Goal: Use online tool/utility: Utilize a website feature to perform a specific function

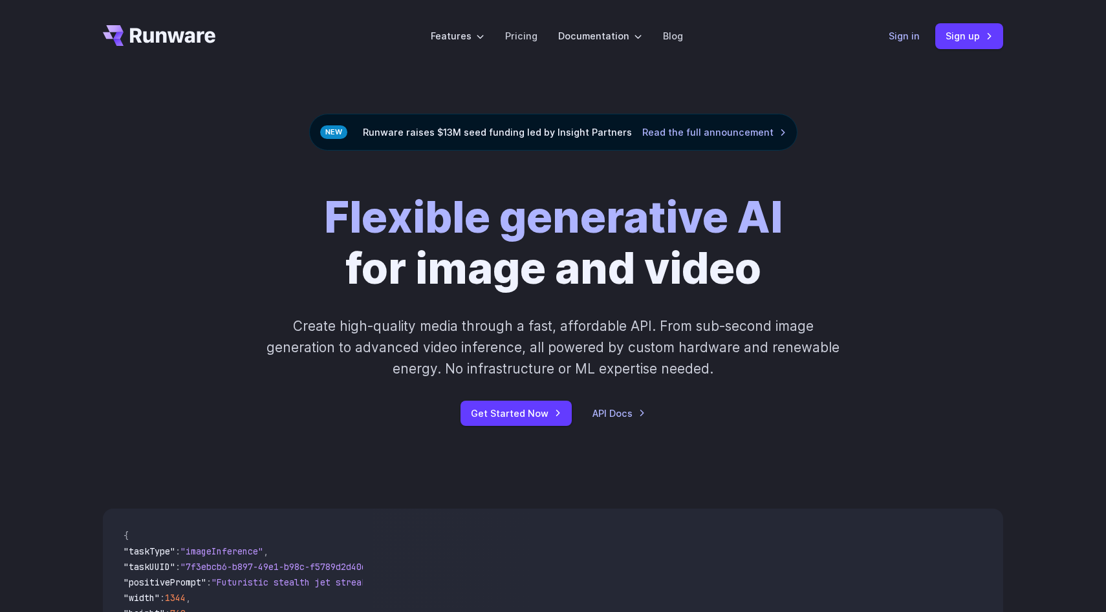
click at [908, 31] on link "Sign in" at bounding box center [903, 35] width 31 height 15
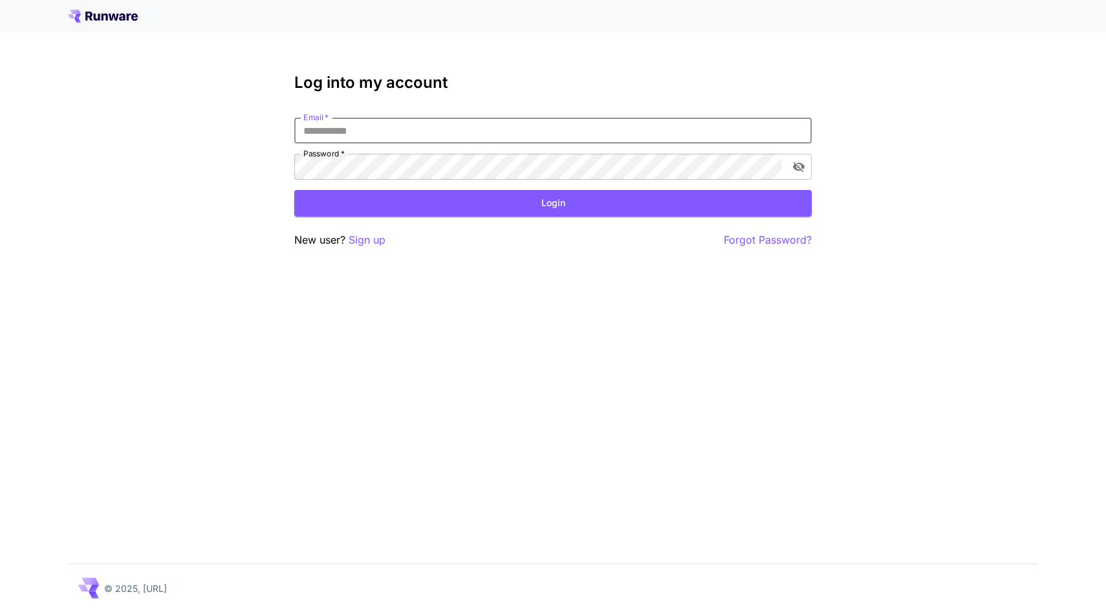
click at [488, 121] on input "Email   *" at bounding box center [552, 131] width 517 height 26
click at [0, 612] on nordpass-portal at bounding box center [0, 612] width 0 height 0
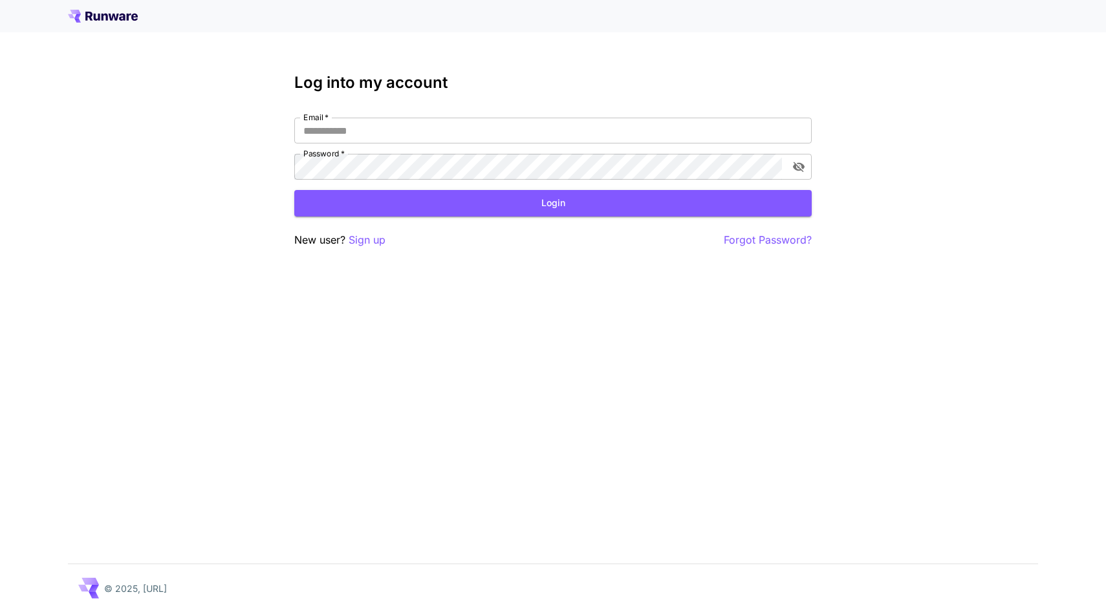
type input "**********"
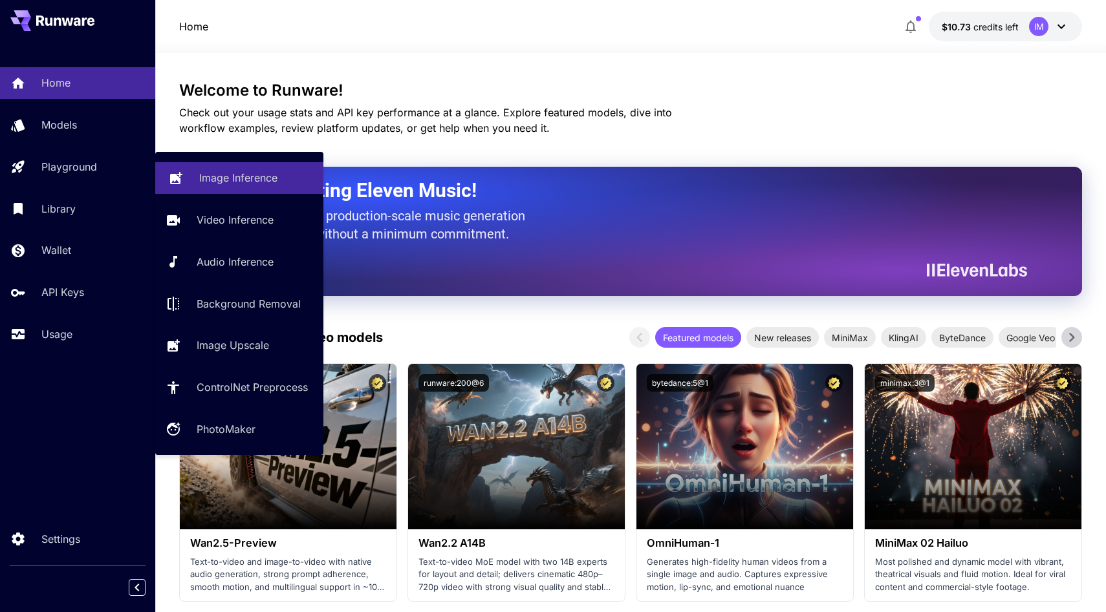
click at [240, 182] on p "Image Inference" at bounding box center [238, 178] width 78 height 16
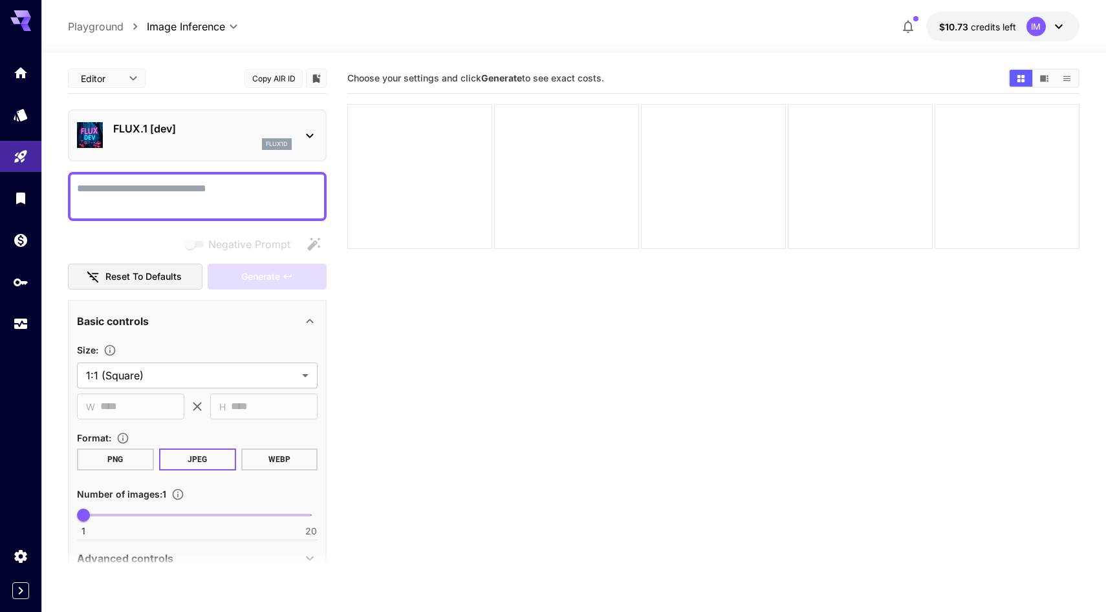
click at [231, 125] on p "FLUX.1 [dev]" at bounding box center [202, 129] width 178 height 16
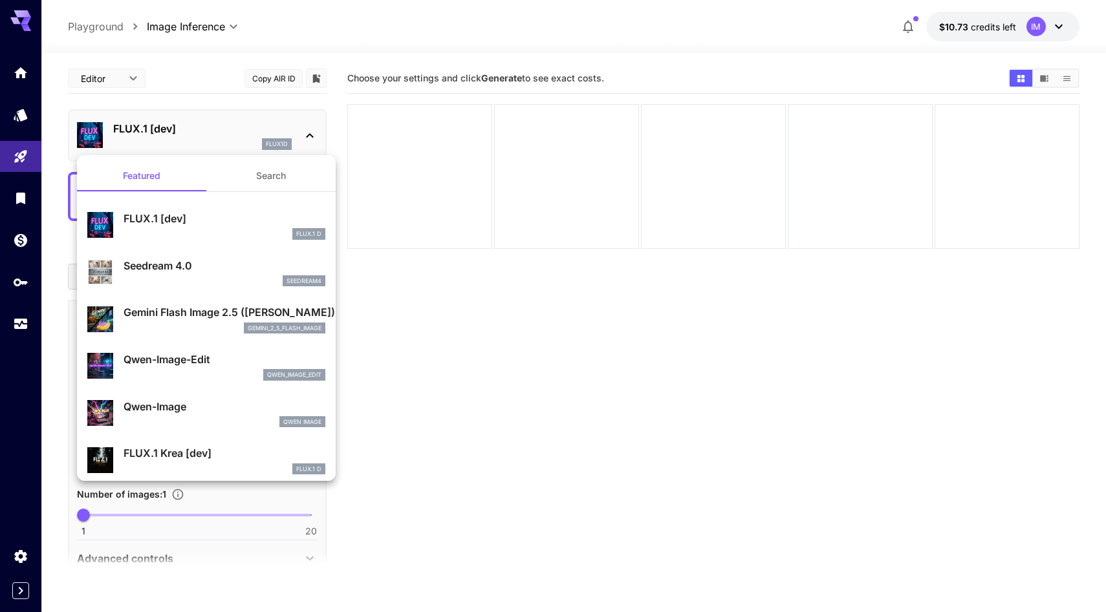
click at [231, 312] on p "Gemini Flash Image 2.5 ([PERSON_NAME])" at bounding box center [225, 313] width 202 height 16
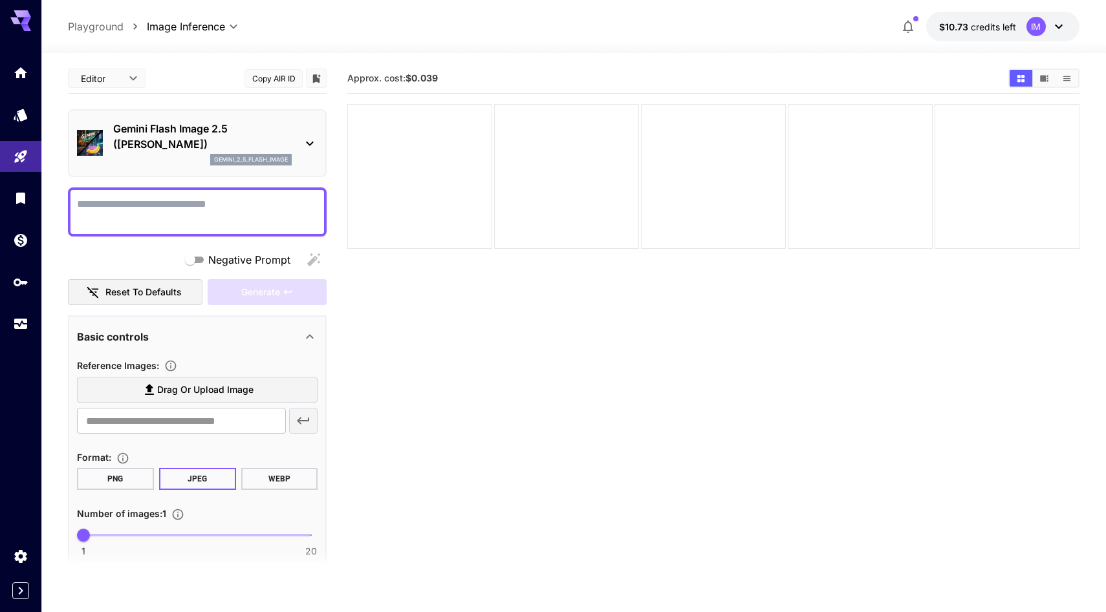
click at [201, 207] on textarea "Negative Prompt" at bounding box center [197, 212] width 241 height 31
paste textarea "**********"
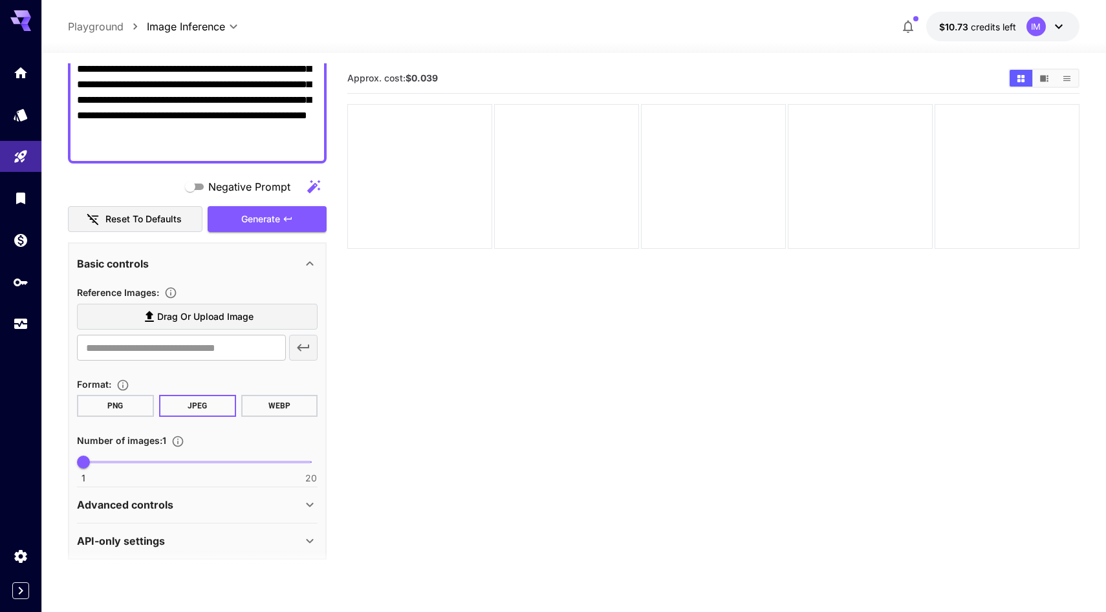
scroll to position [220, 0]
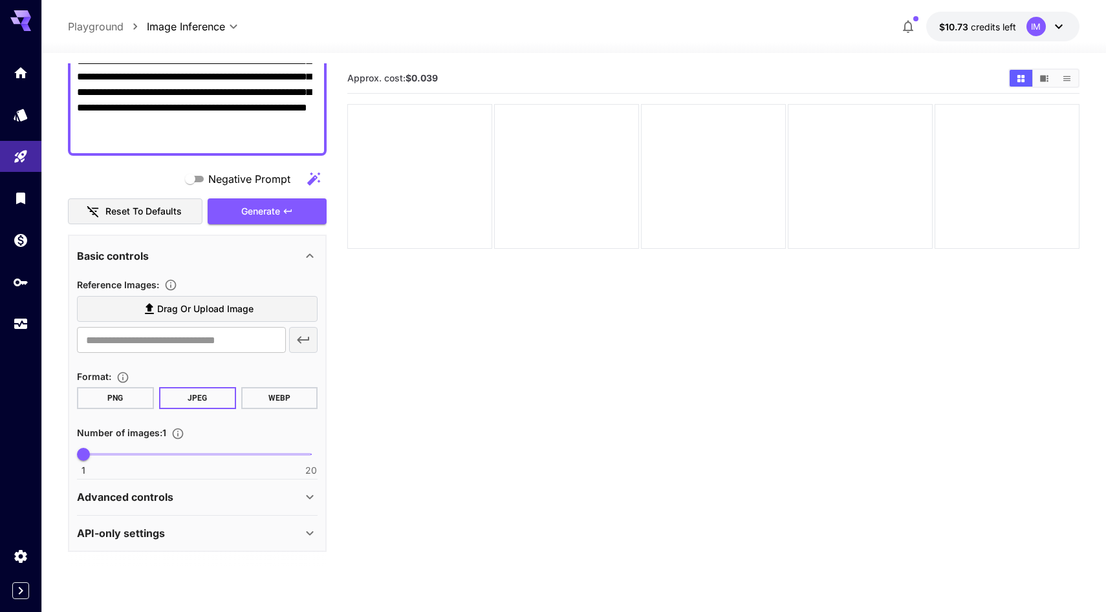
type textarea "**********"
click at [307, 502] on icon at bounding box center [310, 497] width 16 height 16
click at [313, 529] on icon at bounding box center [310, 534] width 16 height 16
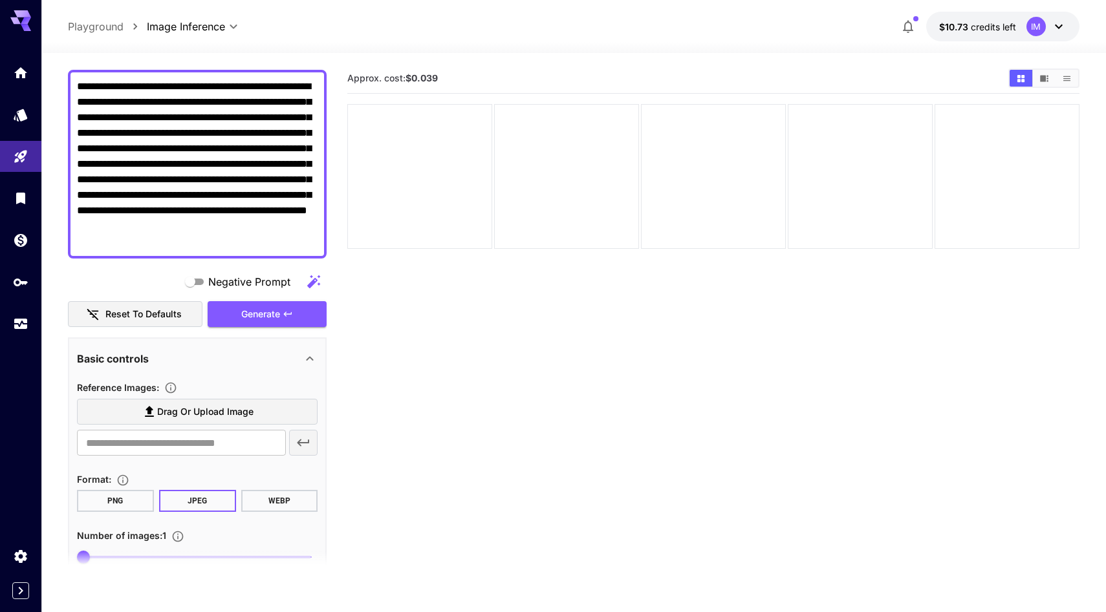
scroll to position [134, 0]
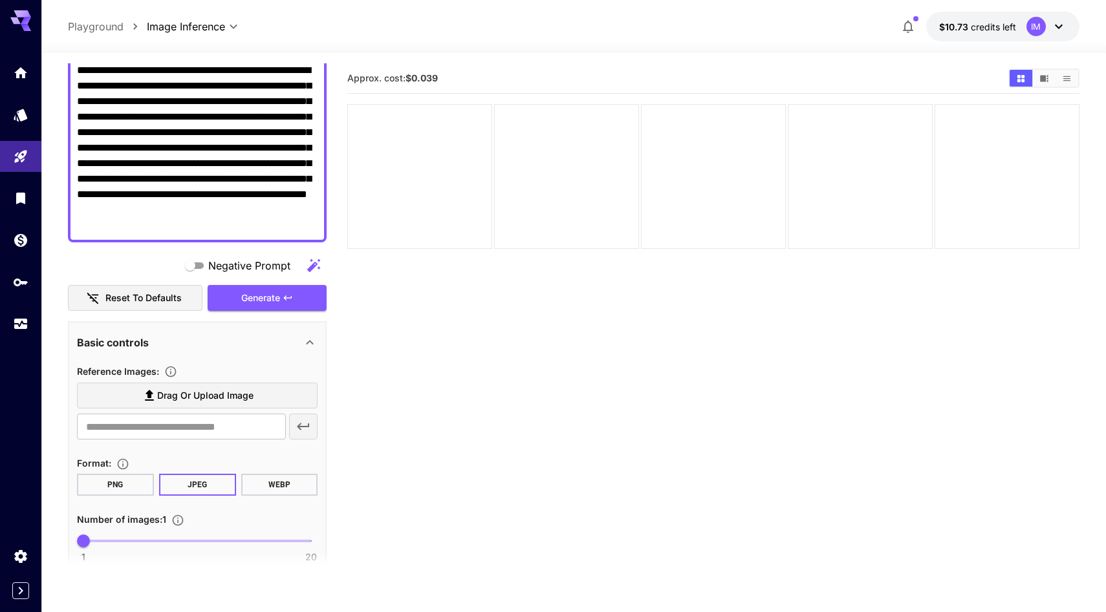
click at [202, 386] on label "Drag or upload image" at bounding box center [197, 396] width 241 height 27
click at [0, 0] on input "Drag or upload image" at bounding box center [0, 0] width 0 height 0
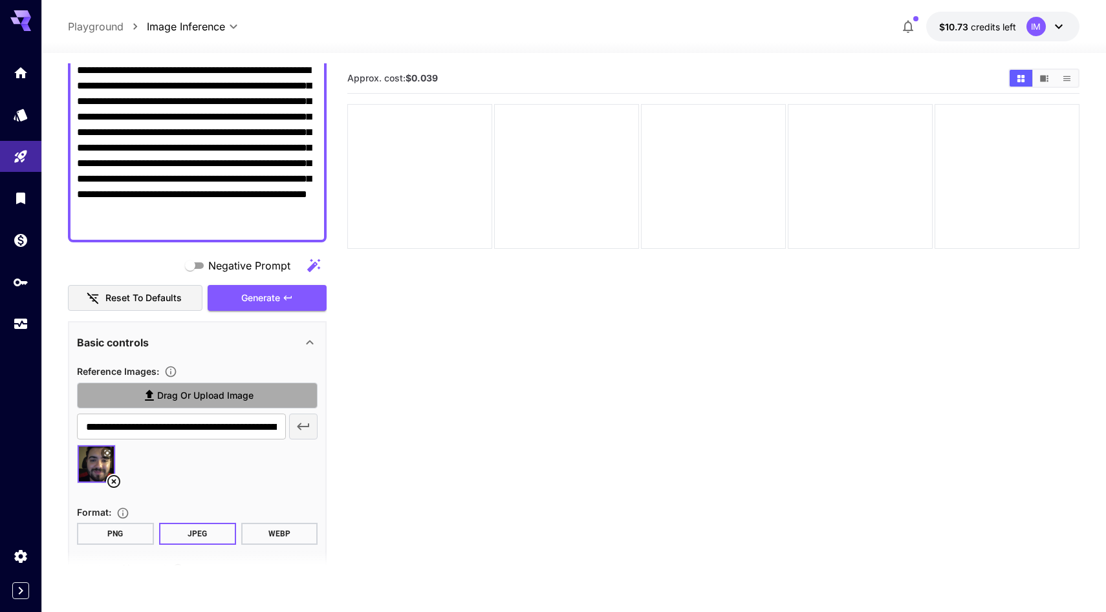
click at [217, 394] on span "Drag or upload image" at bounding box center [205, 396] width 96 height 16
click at [0, 0] on input "Drag or upload image" at bounding box center [0, 0] width 0 height 0
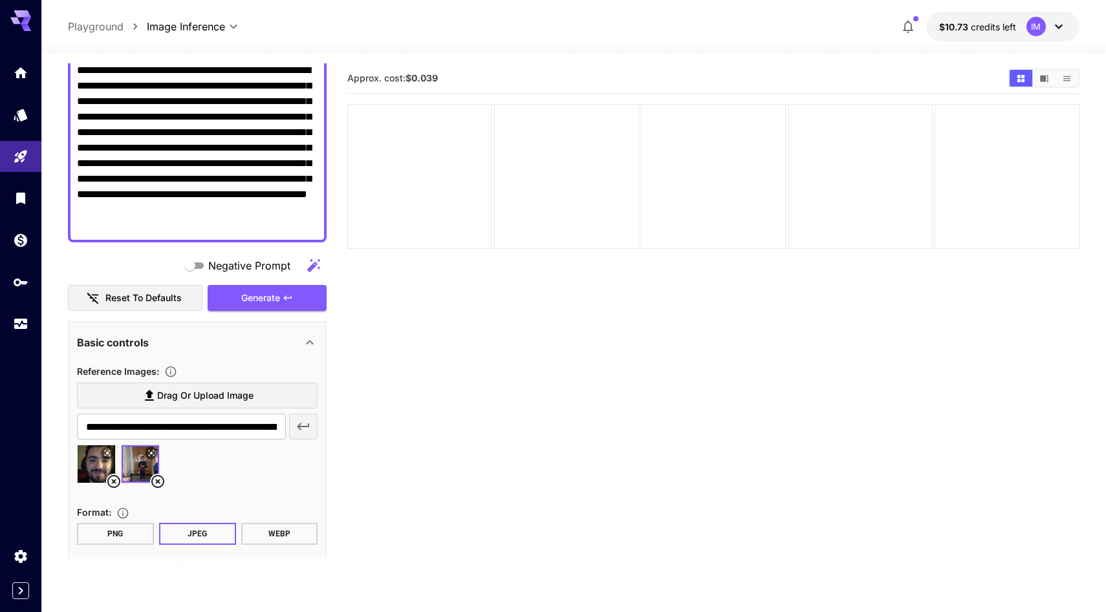
click at [230, 392] on span "Drag or upload image" at bounding box center [205, 396] width 96 height 16
click at [0, 0] on input "Drag or upload image" at bounding box center [0, 0] width 0 height 0
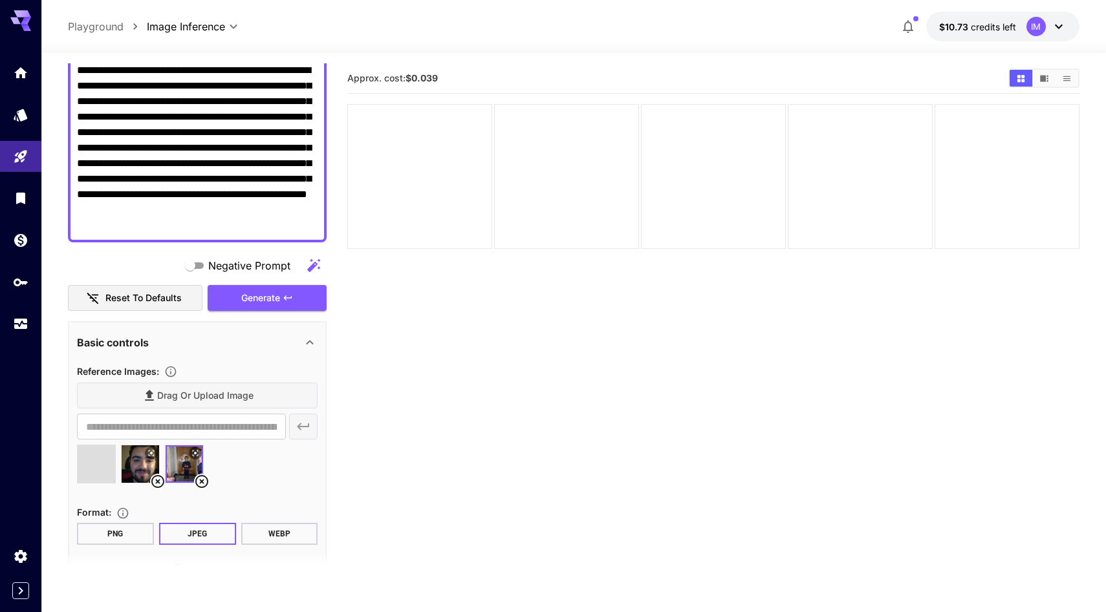
type input "**********"
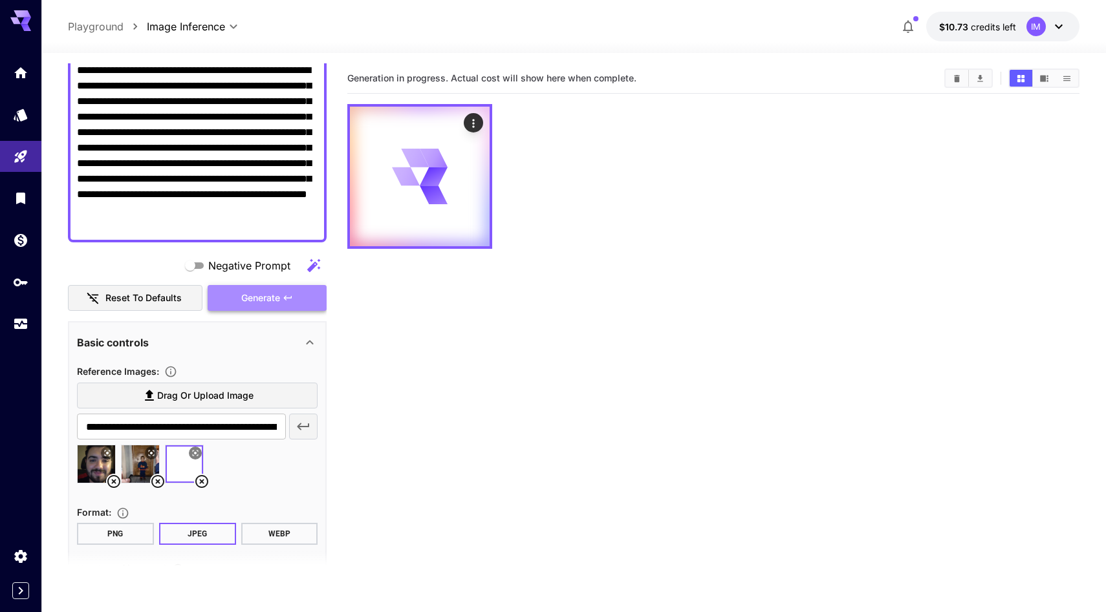
click at [280, 303] on span "Generate" at bounding box center [260, 298] width 39 height 16
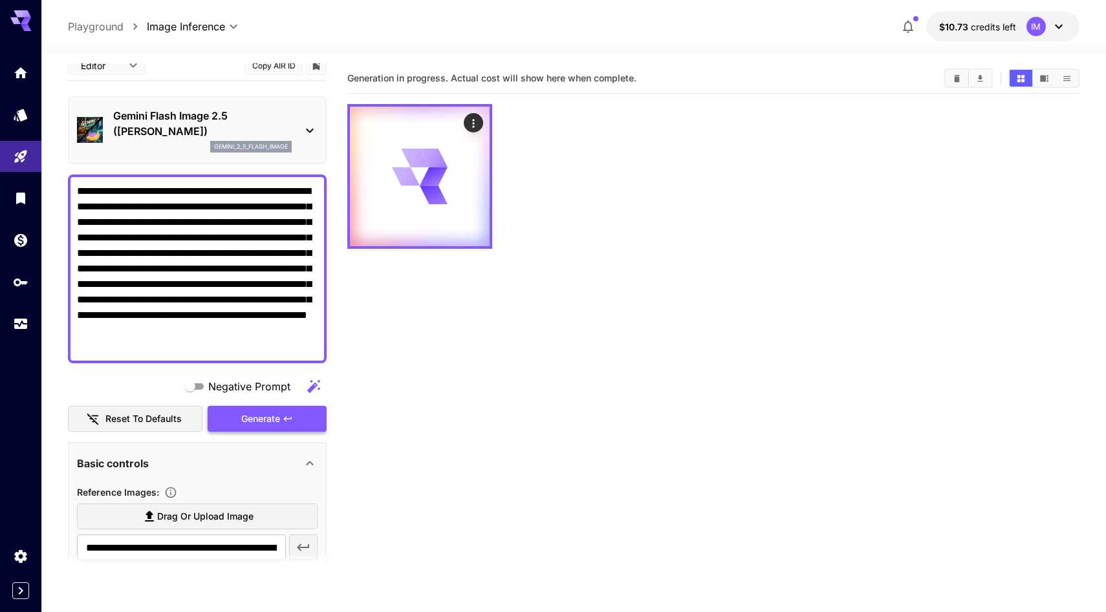
scroll to position [0, 0]
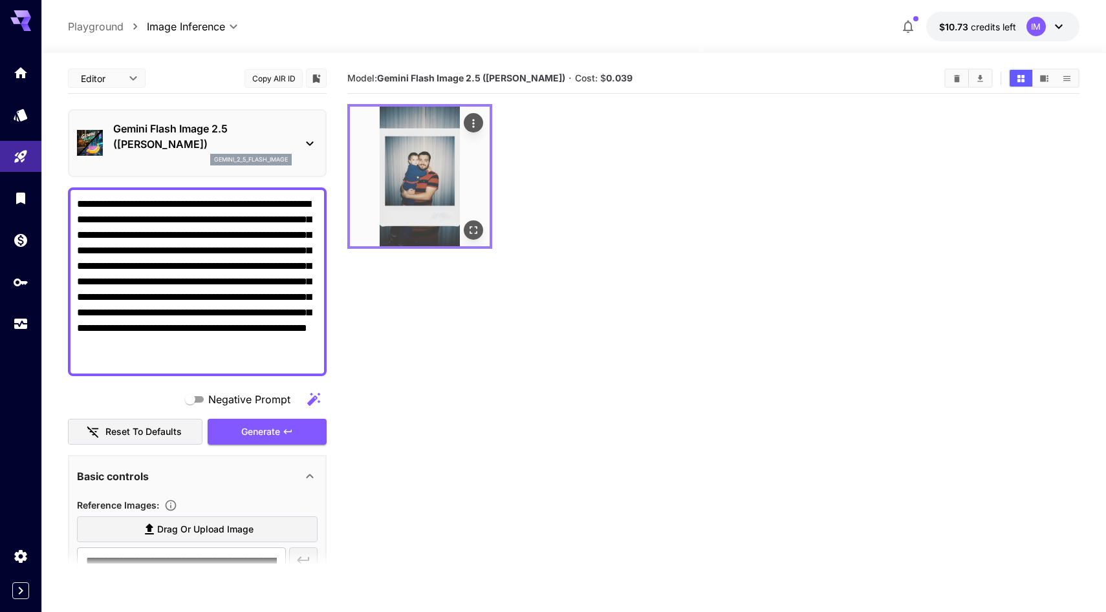
click at [431, 182] on img at bounding box center [420, 177] width 140 height 140
click at [478, 230] on icon "Open in fullscreen" at bounding box center [473, 230] width 13 height 13
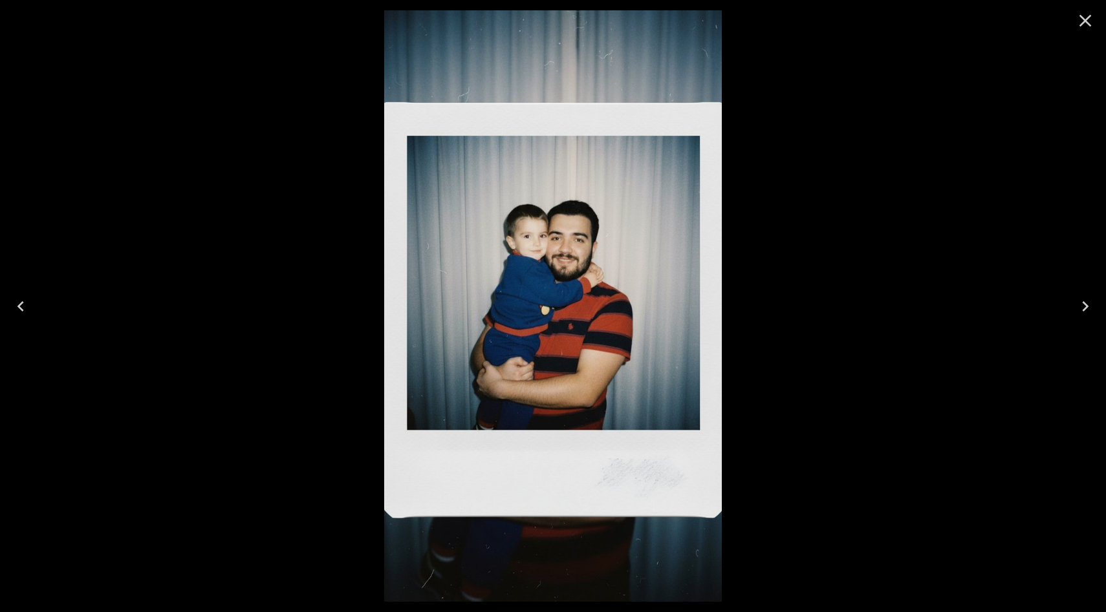
click at [1089, 20] on icon "Close" at bounding box center [1085, 20] width 21 height 21
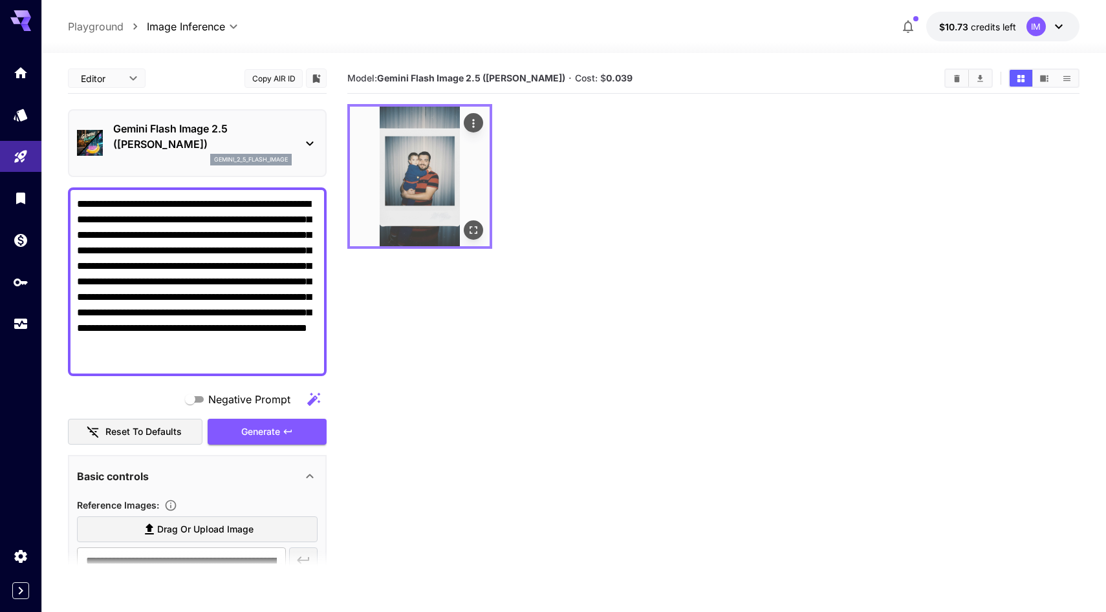
click at [475, 129] on icon "Actions" at bounding box center [473, 123] width 13 height 13
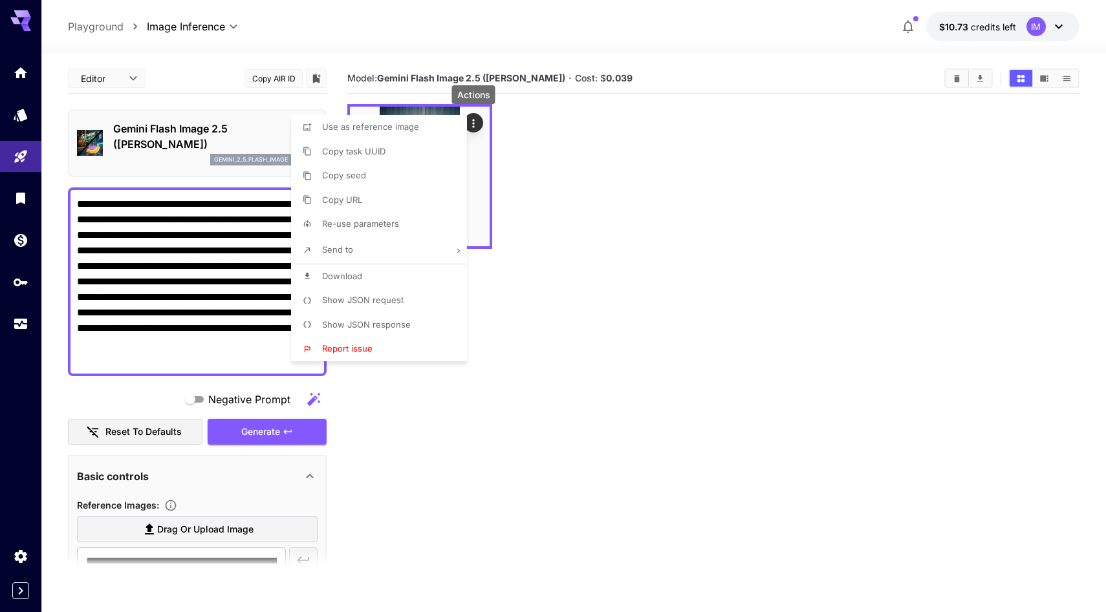
click at [402, 266] on li "Download" at bounding box center [383, 276] width 184 height 25
click at [654, 349] on div at bounding box center [553, 306] width 1106 height 612
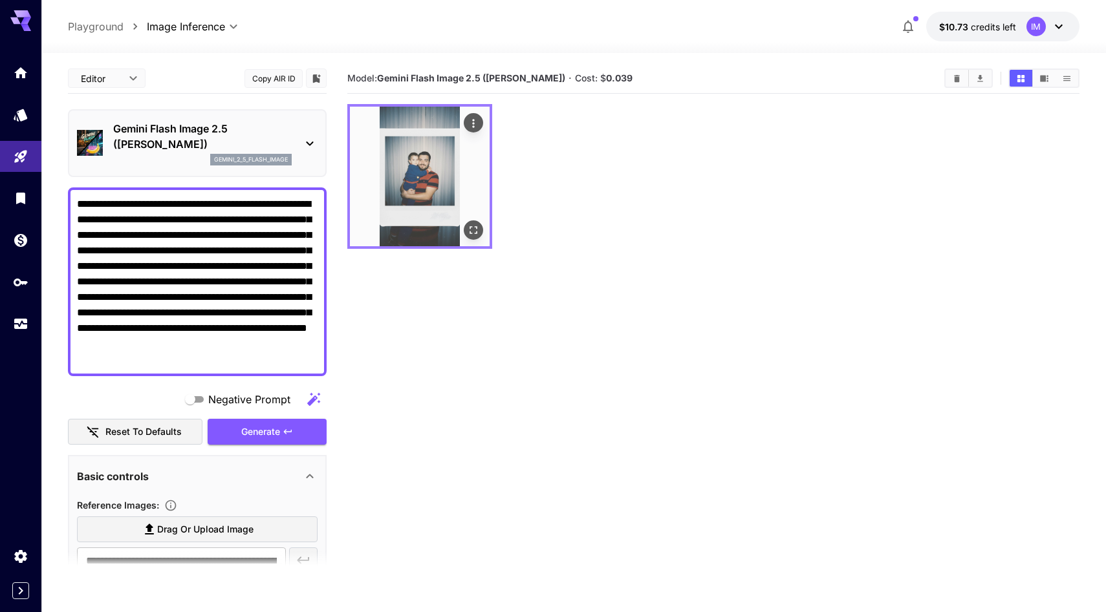
click at [438, 180] on img at bounding box center [420, 177] width 140 height 140
click at [486, 228] on img at bounding box center [420, 177] width 140 height 140
click at [473, 231] on icon "Open in fullscreen" at bounding box center [473, 230] width 13 height 13
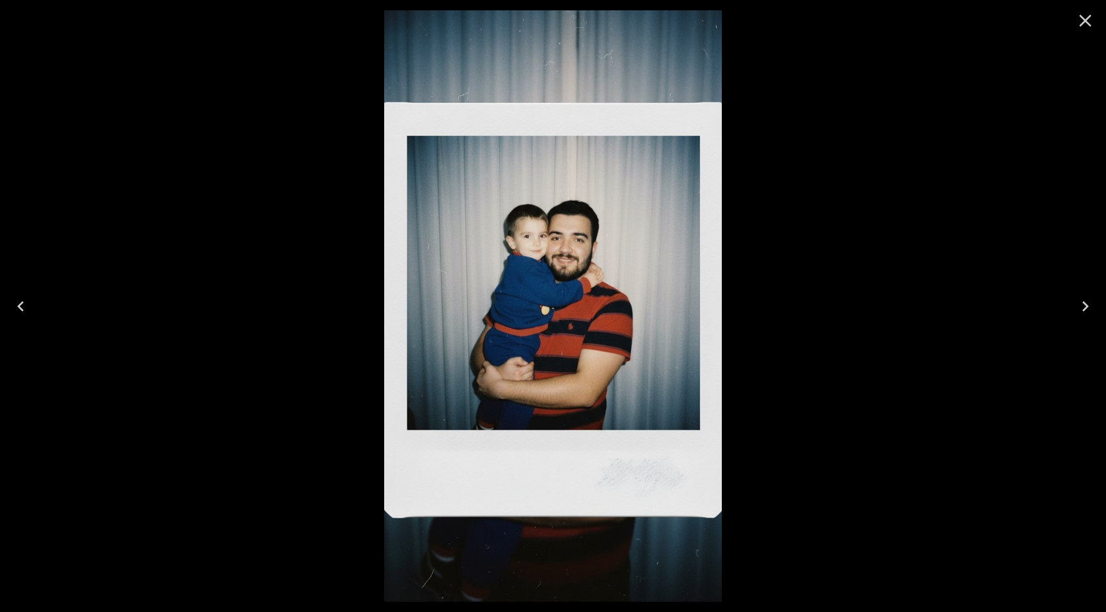
click at [1081, 28] on icon "Close" at bounding box center [1085, 20] width 21 height 21
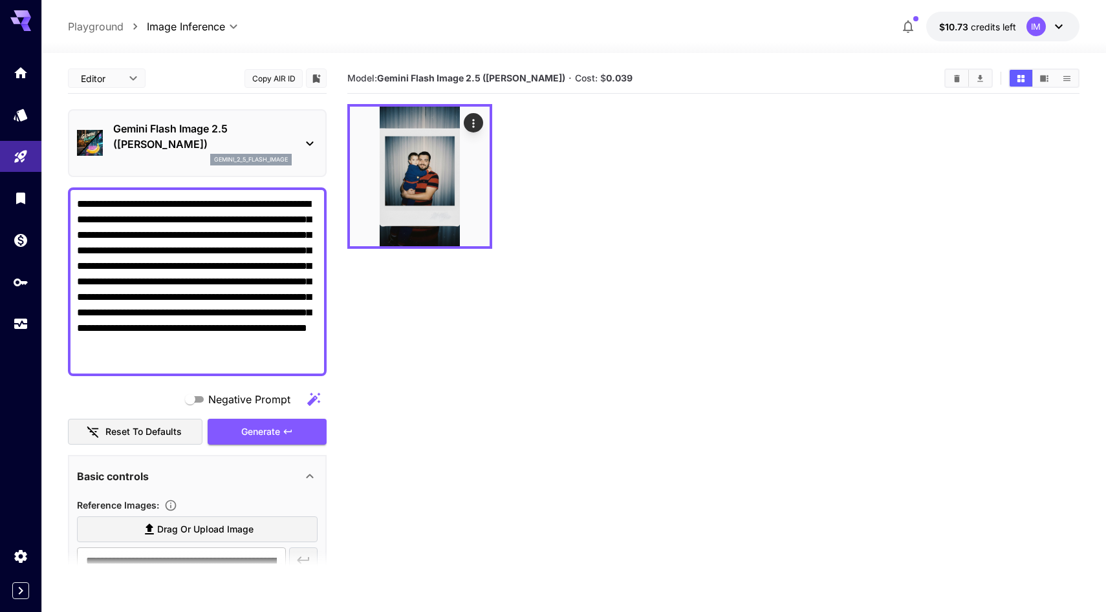
click at [586, 339] on section "Model: Gemini Flash Image 2.5 ([PERSON_NAME]) · Cost: $ 0.039" at bounding box center [713, 369] width 732 height 612
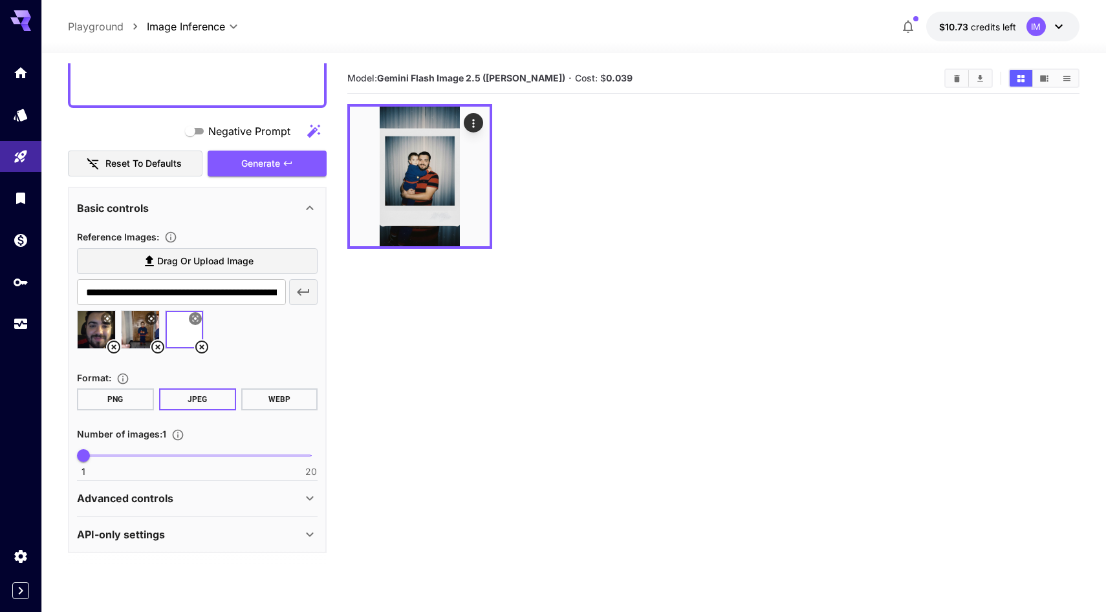
scroll to position [270, 0]
click at [707, 303] on section "Model: Gemini Flash Image 2.5 ([PERSON_NAME]) · Cost: $ 0.039" at bounding box center [713, 369] width 732 height 612
click at [153, 319] on icon at bounding box center [151, 318] width 8 height 8
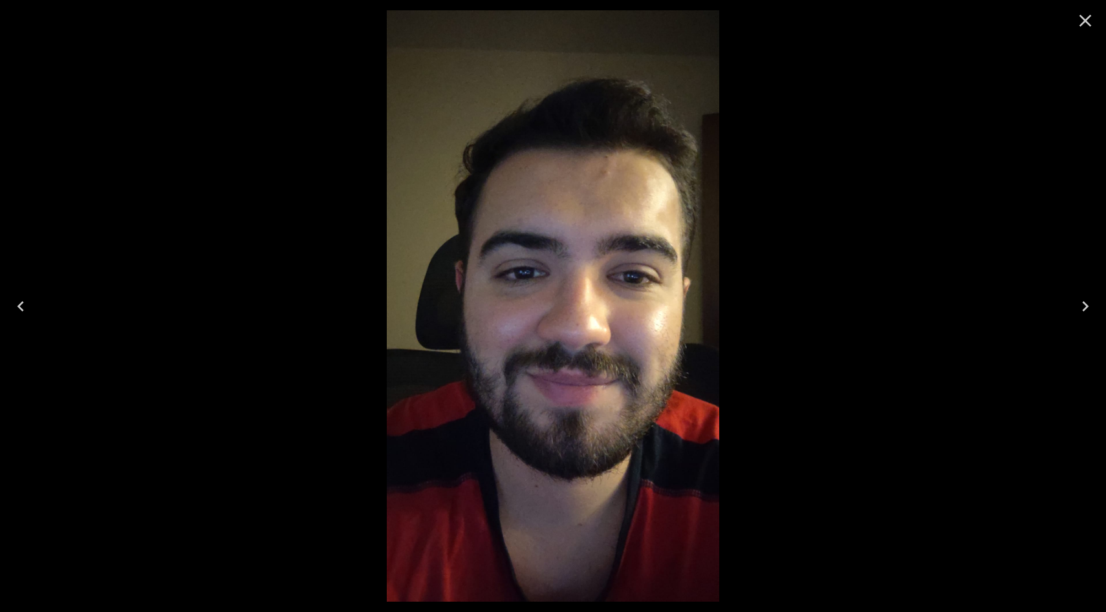
click at [1086, 306] on icon "Next" at bounding box center [1085, 306] width 21 height 21
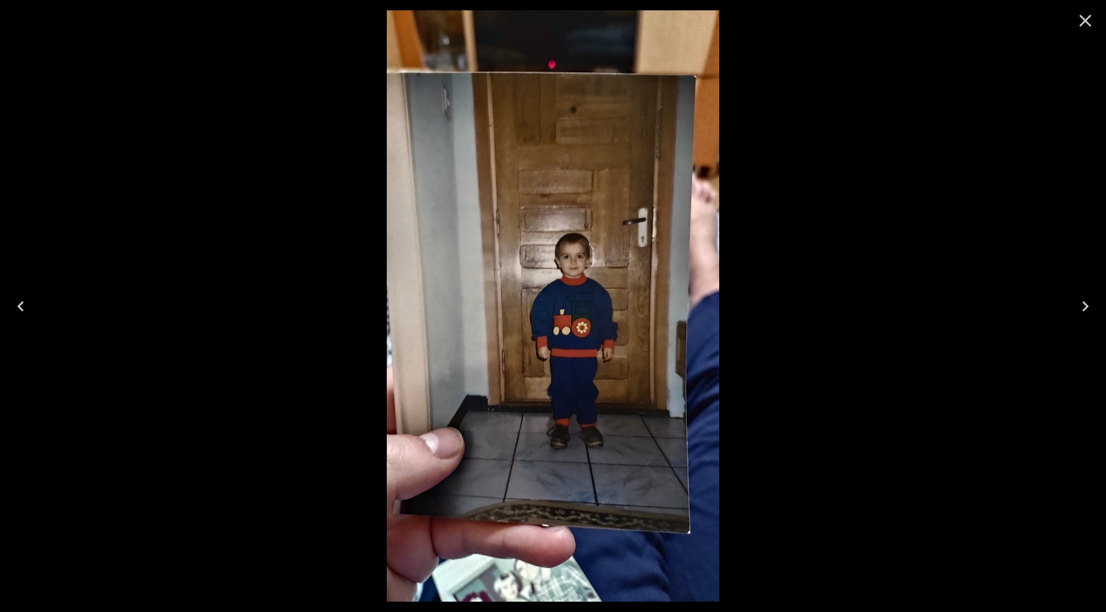
click at [1087, 27] on icon "Close" at bounding box center [1085, 20] width 21 height 21
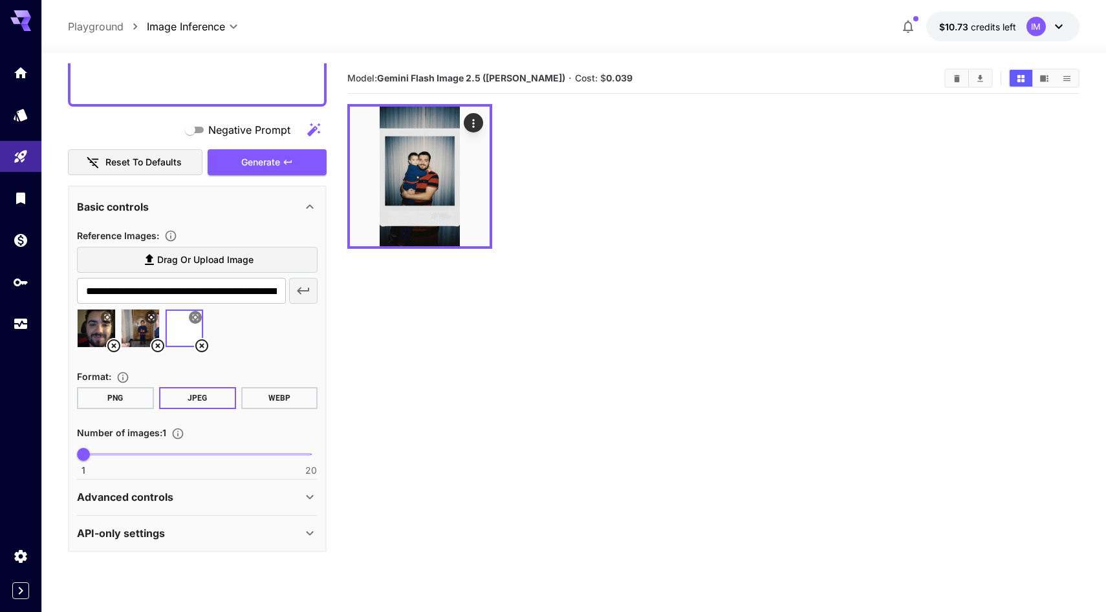
click at [160, 349] on icon at bounding box center [158, 346] width 16 height 16
click at [156, 343] on icon at bounding box center [158, 346] width 16 height 16
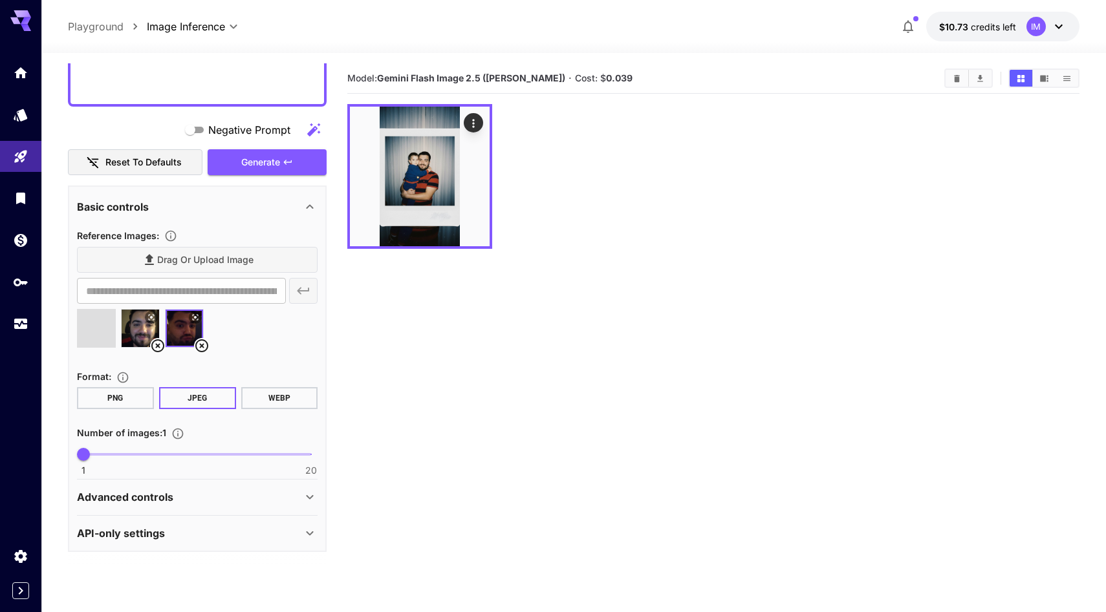
type input "**********"
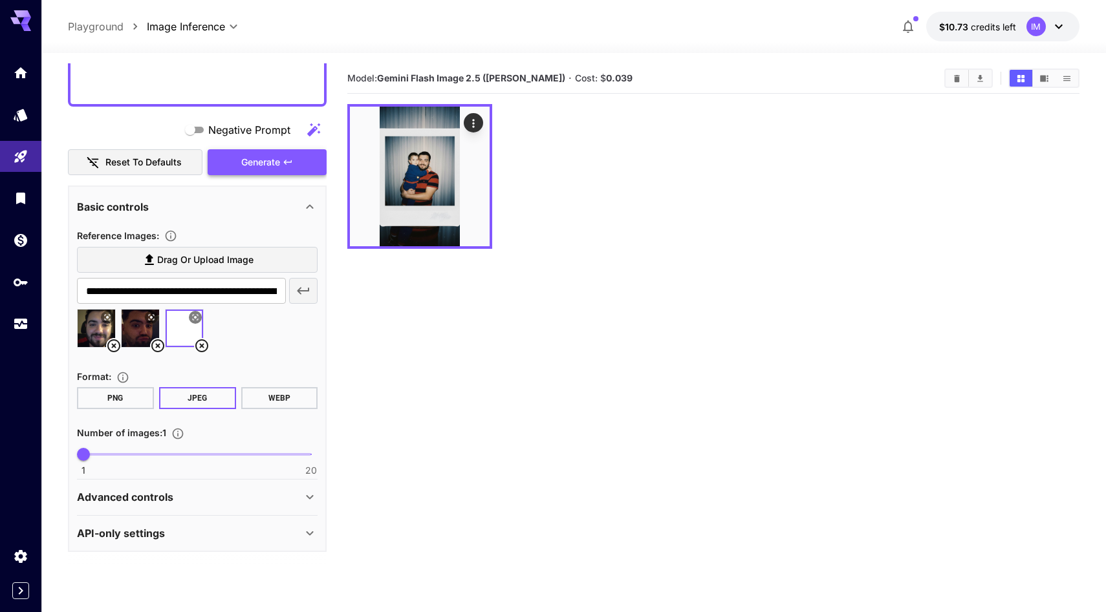
click at [260, 162] on span "Generate" at bounding box center [260, 163] width 39 height 16
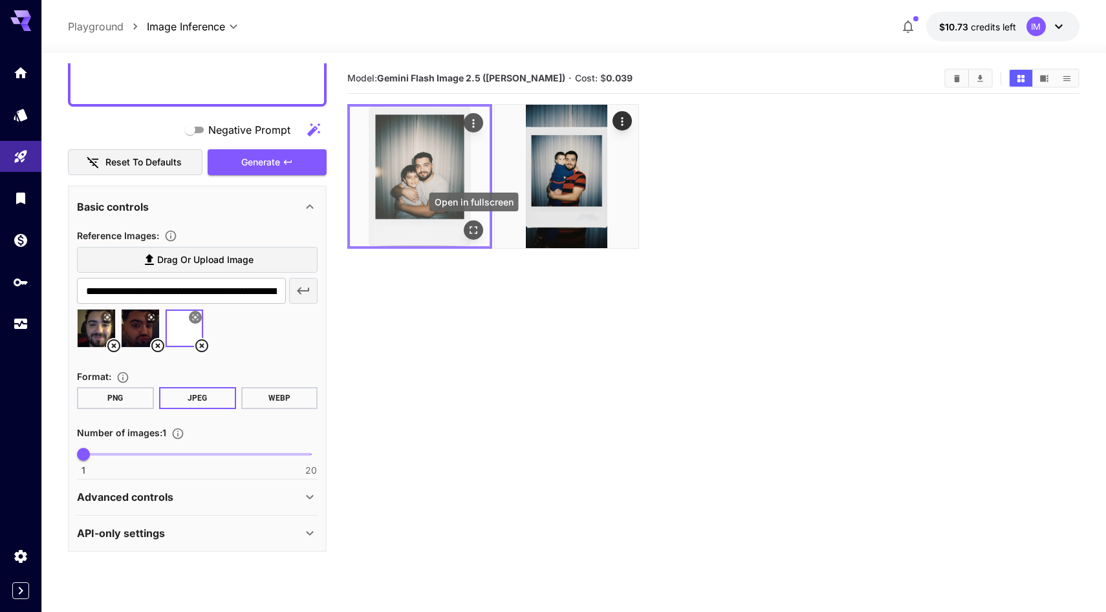
click at [476, 232] on icon "Open in fullscreen" at bounding box center [473, 230] width 8 height 8
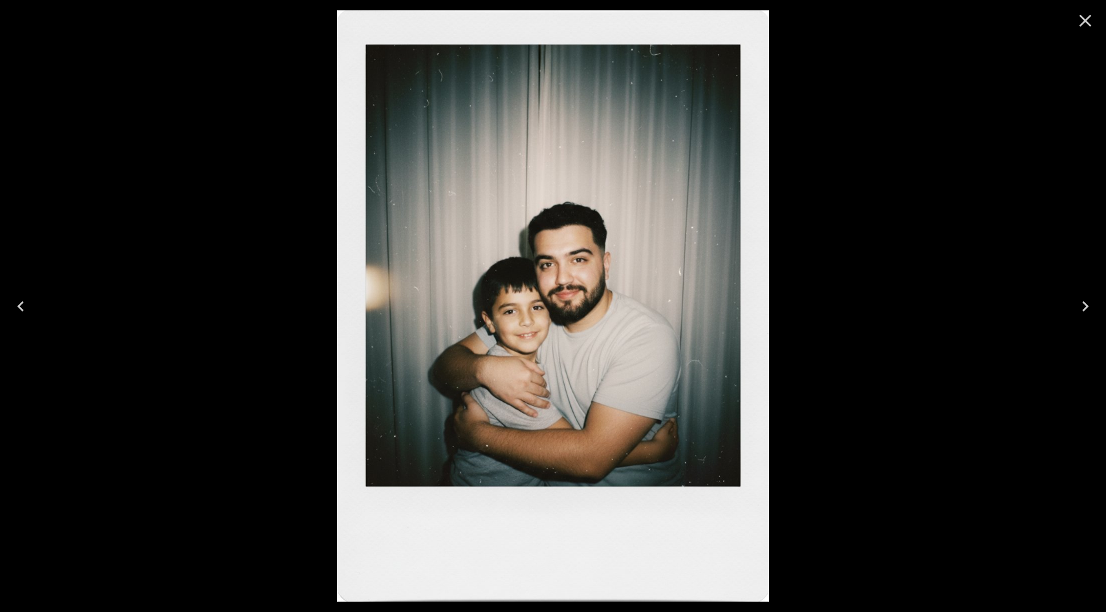
click at [1087, 22] on icon "Close" at bounding box center [1085, 21] width 12 height 12
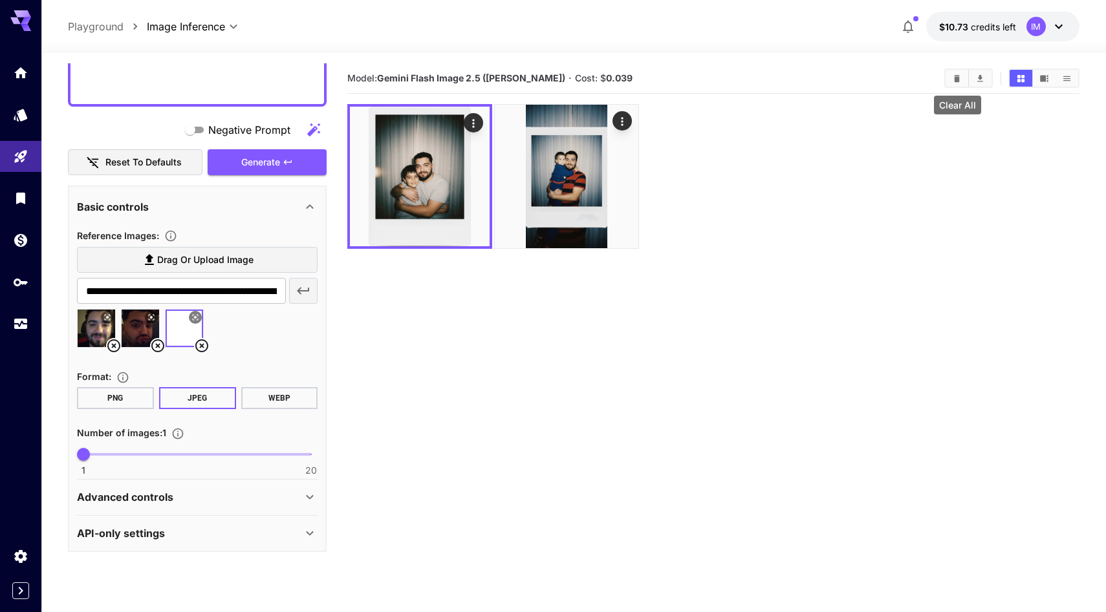
click at [962, 76] on button "Clear All" at bounding box center [956, 78] width 23 height 17
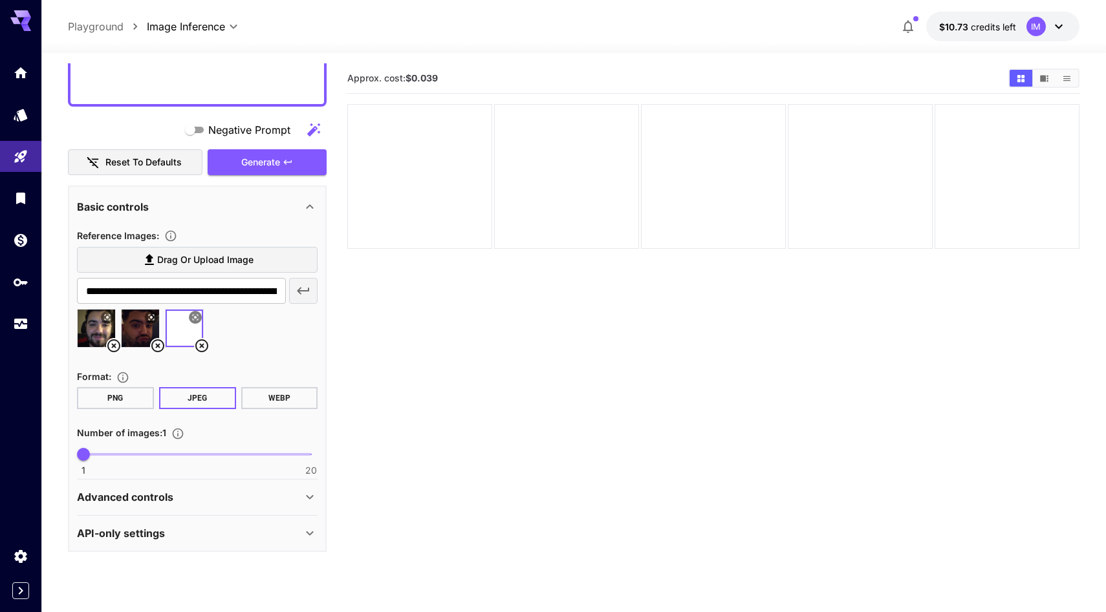
click at [156, 342] on icon at bounding box center [158, 346] width 16 height 16
click at [157, 348] on icon at bounding box center [158, 346] width 16 height 16
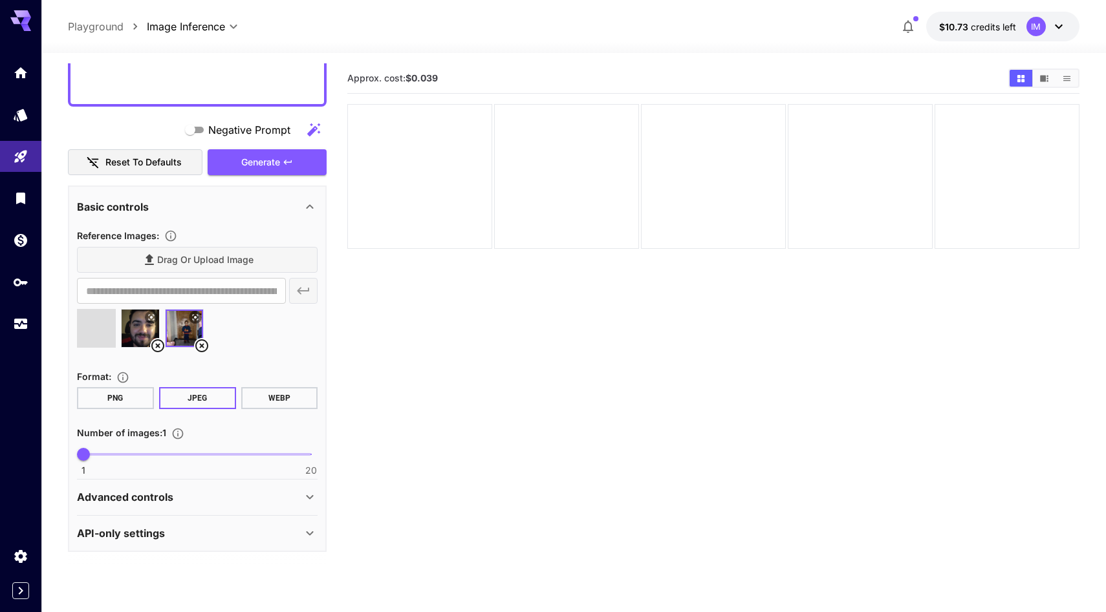
type input "**********"
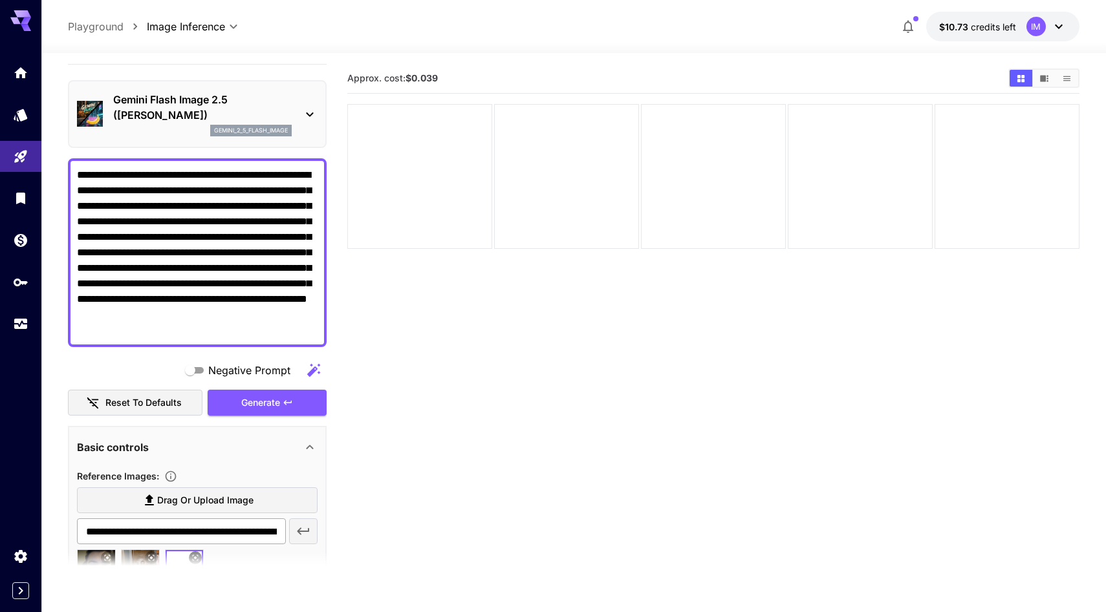
scroll to position [0, 0]
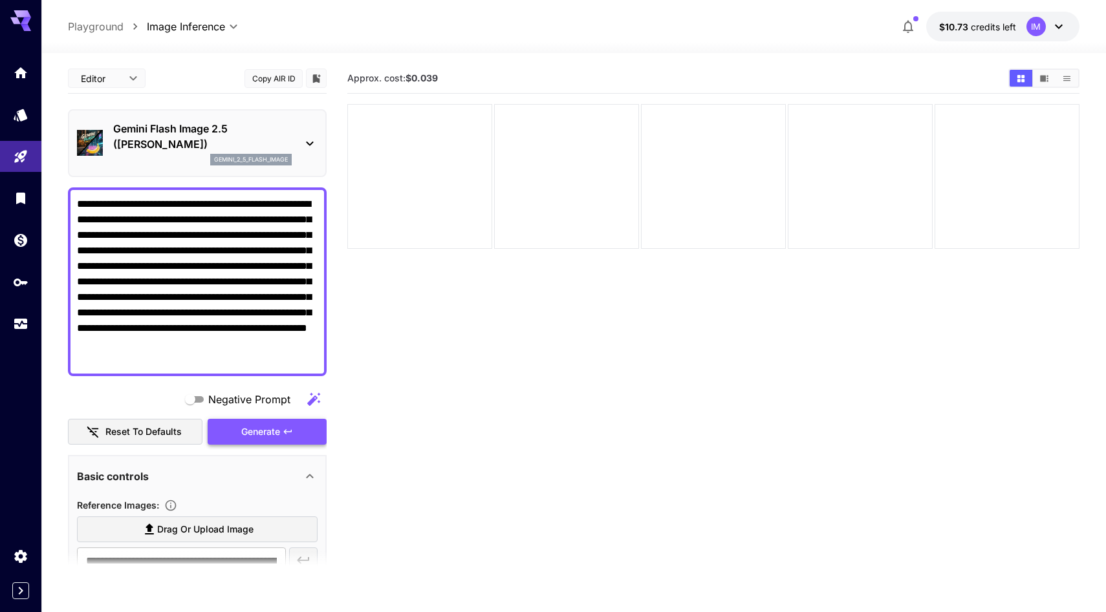
click at [283, 434] on icon "button" at bounding box center [288, 432] width 10 height 10
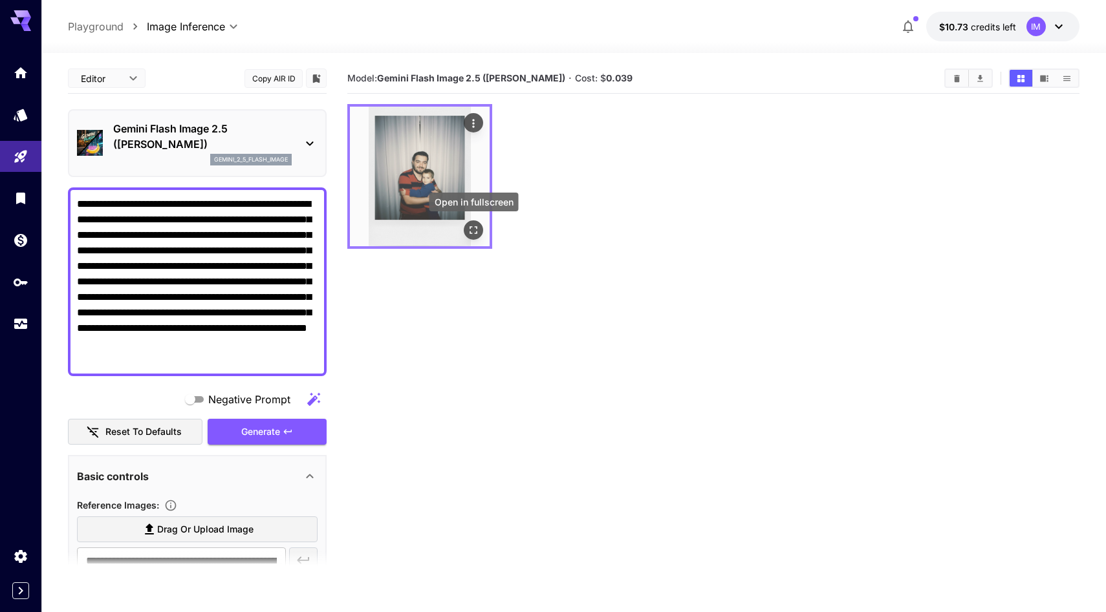
click at [473, 228] on icon "Open in fullscreen" at bounding box center [473, 230] width 13 height 13
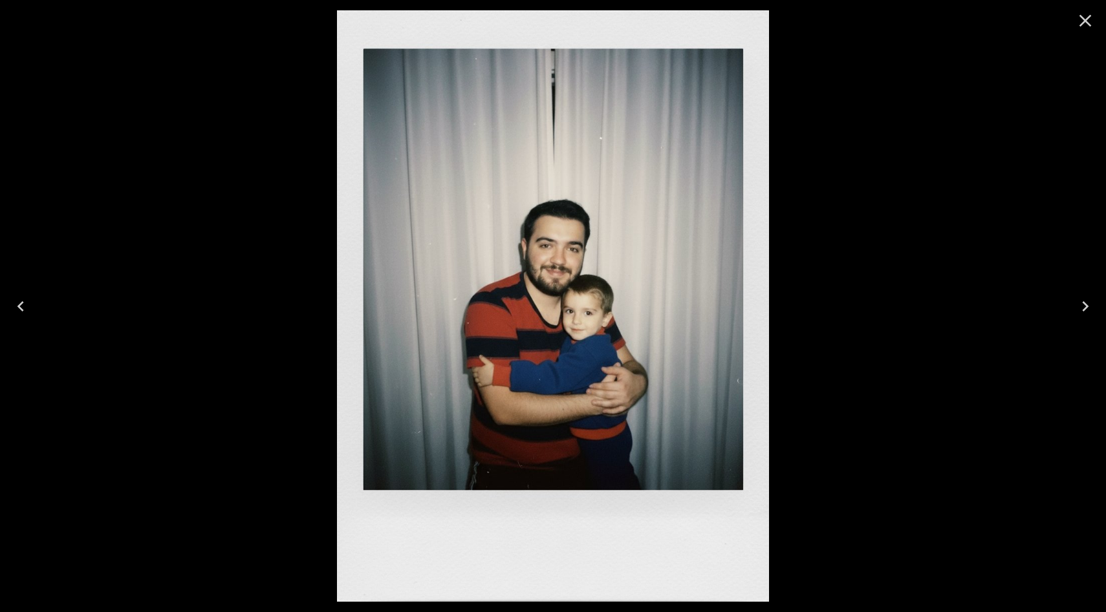
click at [1088, 30] on icon "Close" at bounding box center [1085, 20] width 21 height 21
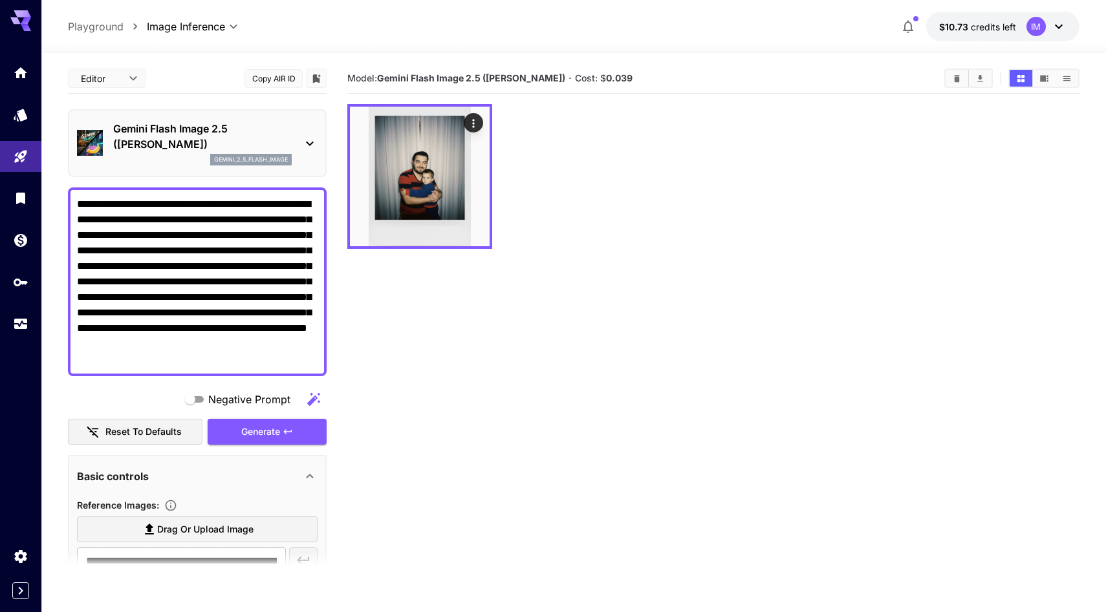
click at [724, 311] on section "Model: Gemini Flash Image 2.5 ([PERSON_NAME]) · Cost: $ 0.039" at bounding box center [713, 369] width 732 height 612
click at [829, 323] on section "Model: Gemini Flash Image 2.5 ([PERSON_NAME]) · Cost: $ 0.039" at bounding box center [713, 369] width 732 height 612
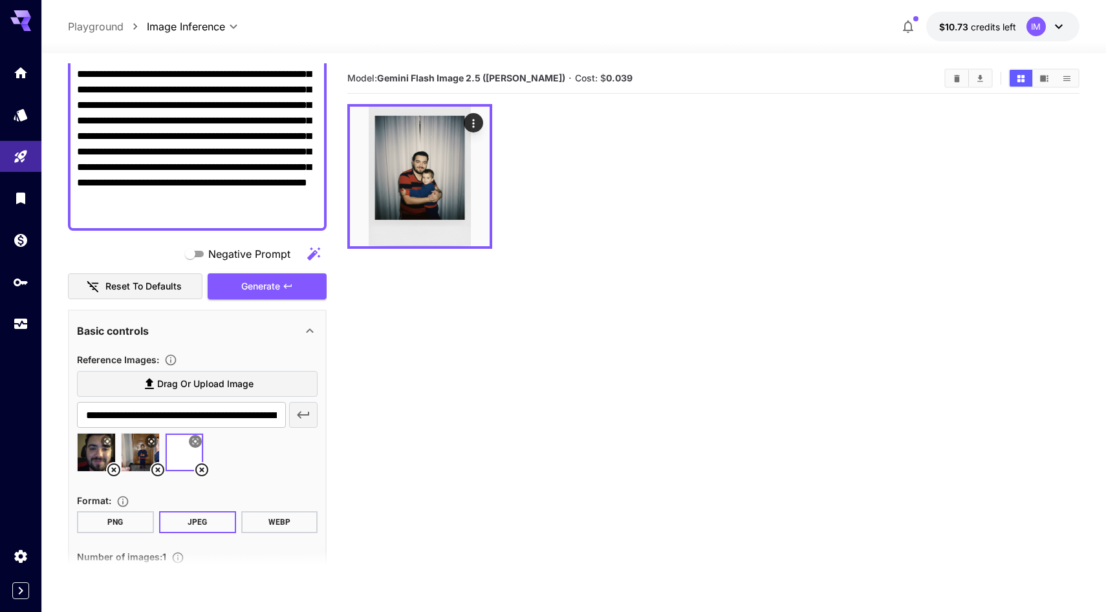
scroll to position [124, 0]
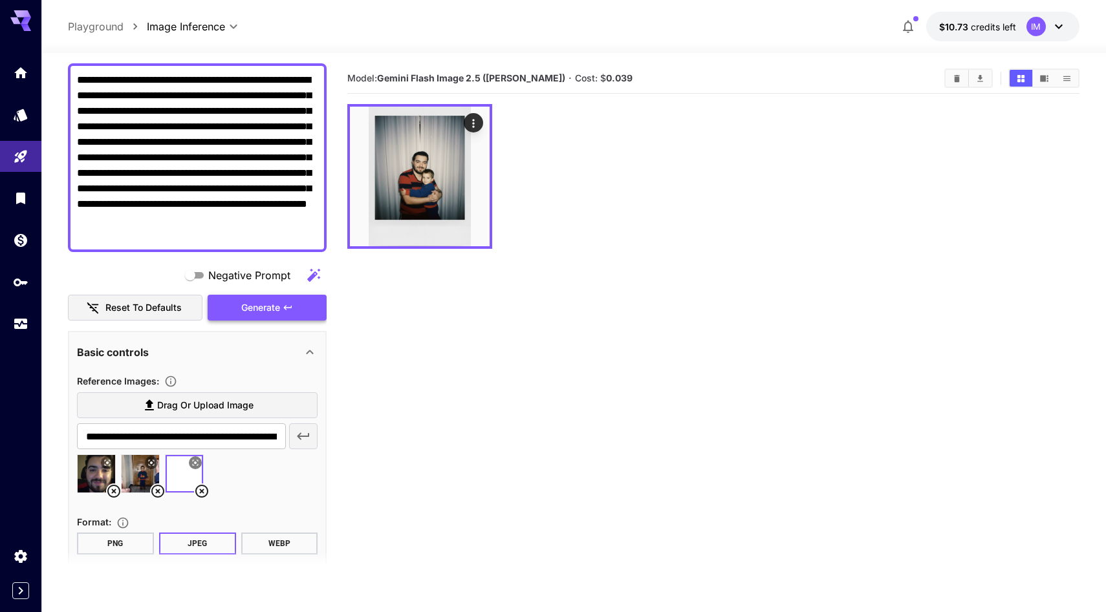
click at [255, 310] on span "Generate" at bounding box center [260, 308] width 39 height 16
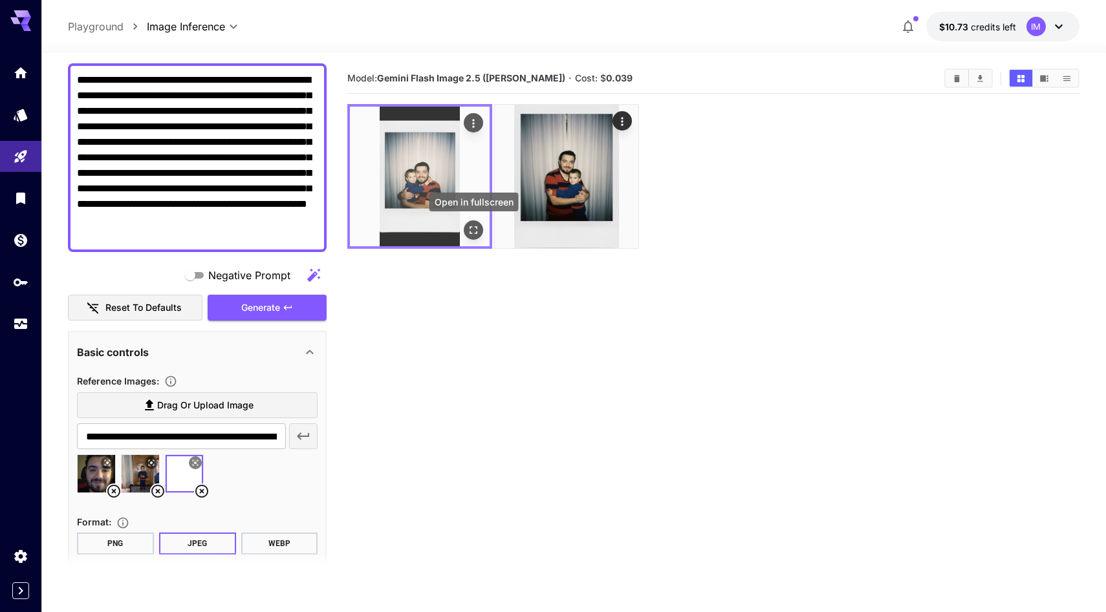
click at [471, 226] on icon "Open in fullscreen" at bounding box center [473, 230] width 8 height 8
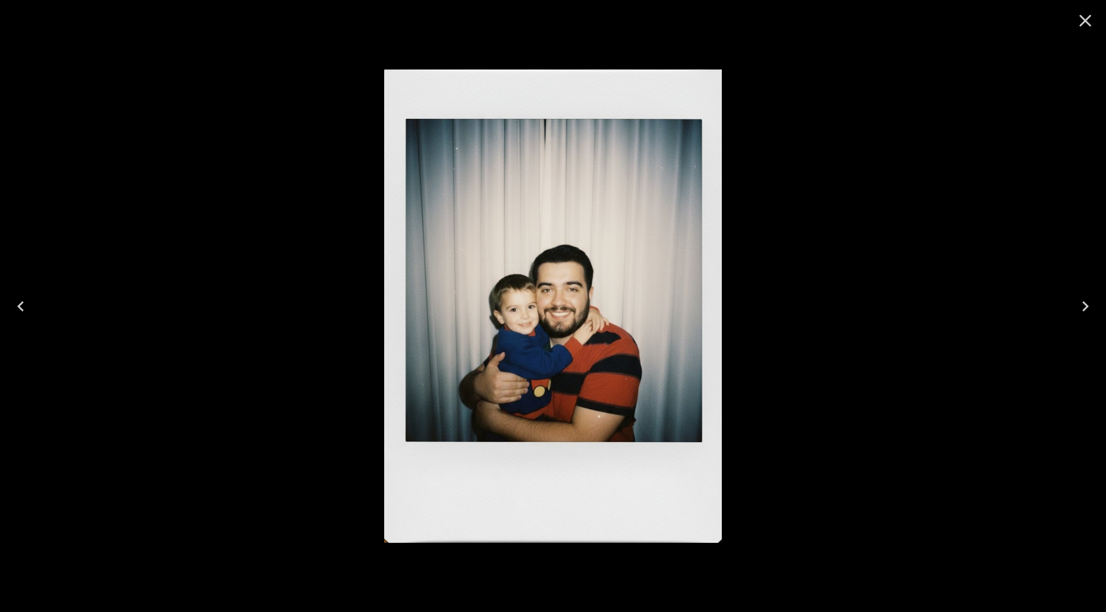
click at [592, 38] on img at bounding box center [553, 306] width 338 height 592
click at [1093, 17] on icon "Close" at bounding box center [1085, 20] width 21 height 21
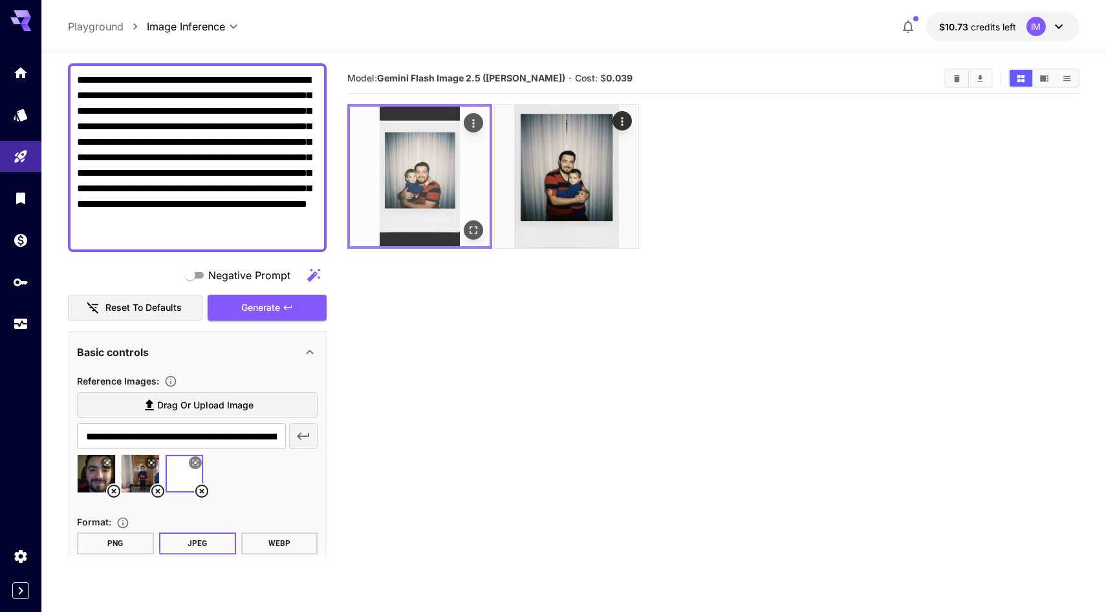
click at [429, 150] on img at bounding box center [420, 177] width 140 height 140
click at [477, 122] on icon "Actions" at bounding box center [473, 123] width 13 height 13
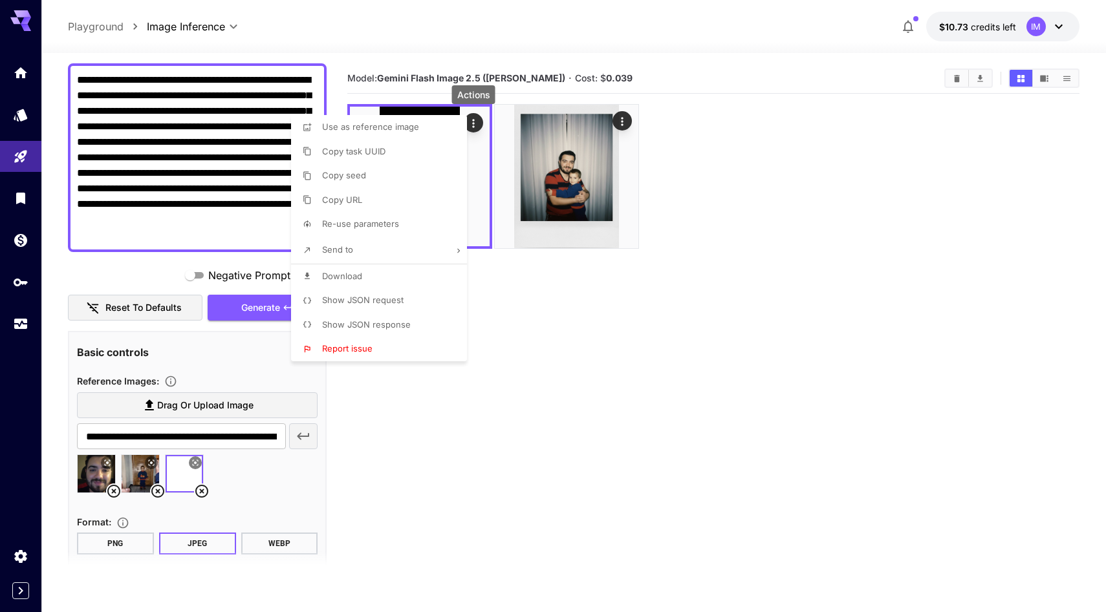
click at [370, 276] on li "Download" at bounding box center [383, 276] width 184 height 25
click at [597, 339] on div at bounding box center [553, 306] width 1106 height 612
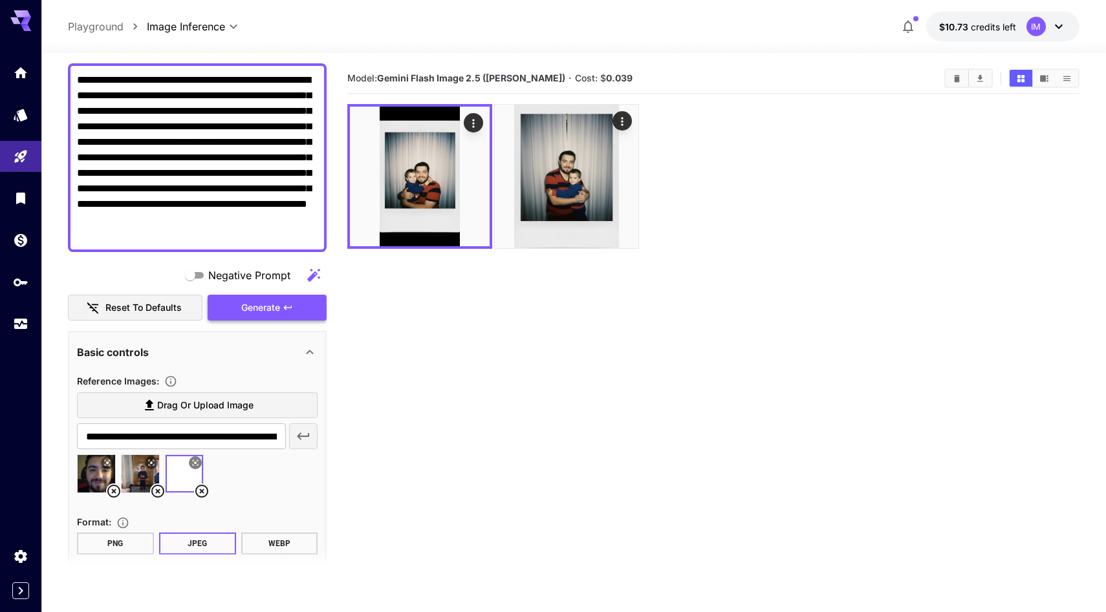
click at [269, 310] on span "Generate" at bounding box center [260, 308] width 39 height 16
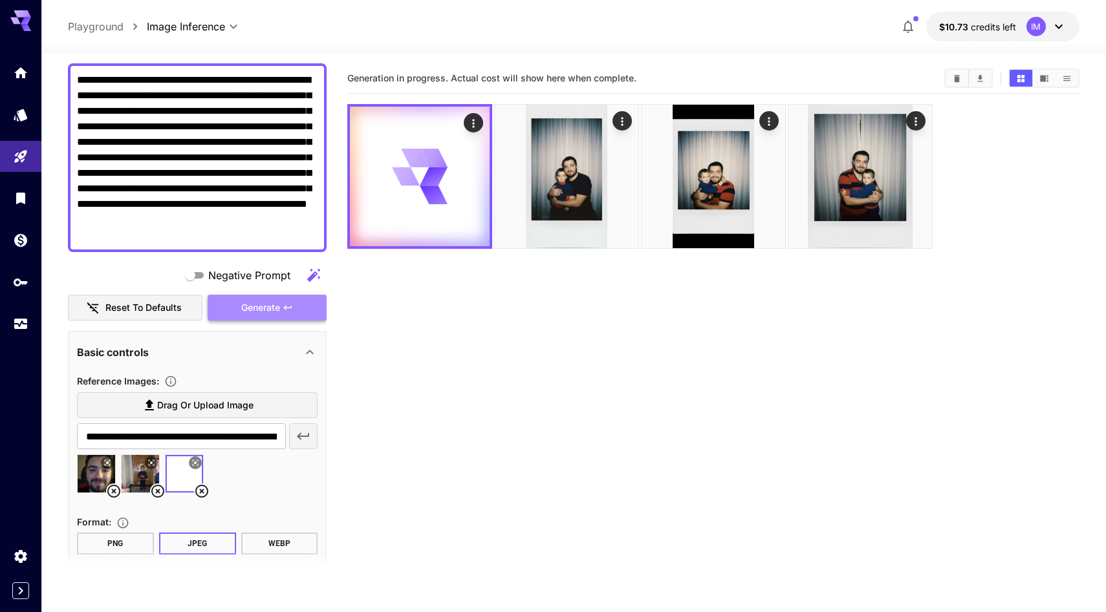
click at [269, 310] on span "Generate" at bounding box center [260, 308] width 39 height 16
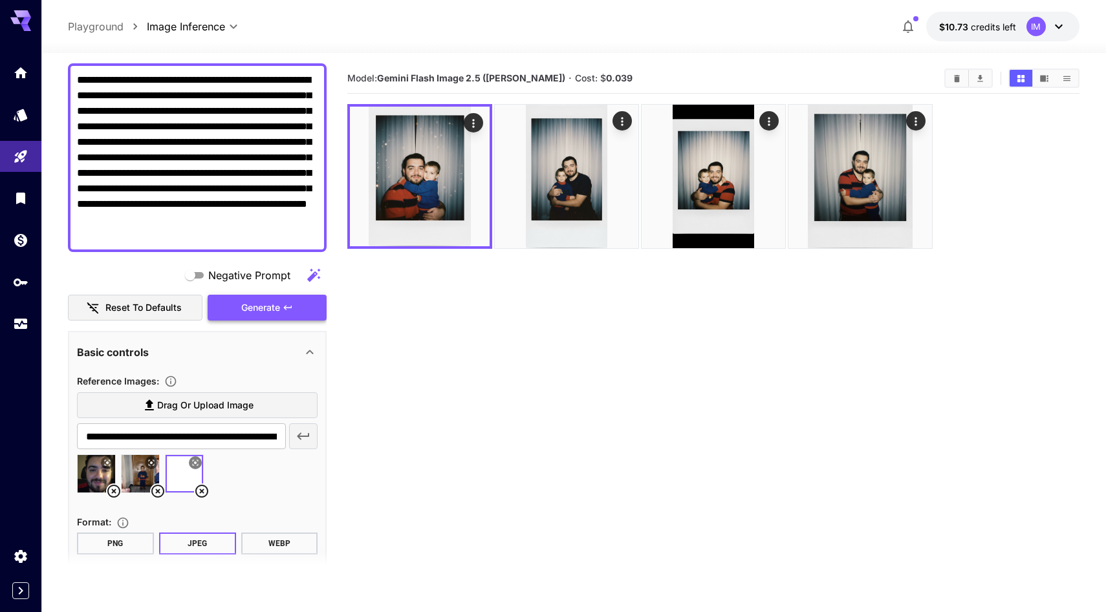
click at [269, 310] on span "Generate" at bounding box center [260, 308] width 39 height 16
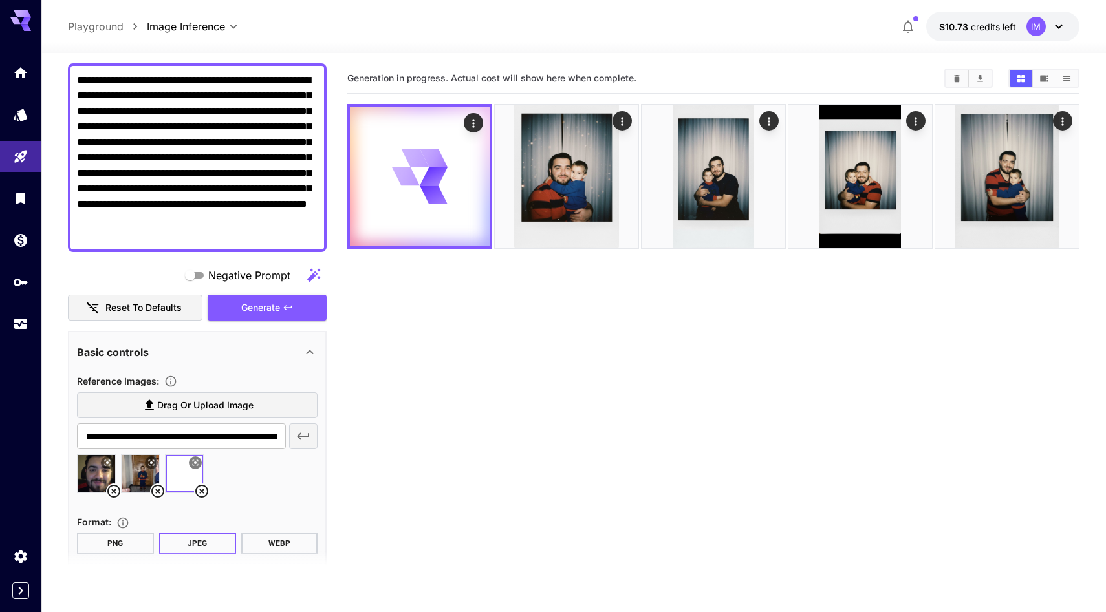
click at [676, 380] on section "Generation in progress. Actual cost will show here when complete." at bounding box center [713, 369] width 732 height 612
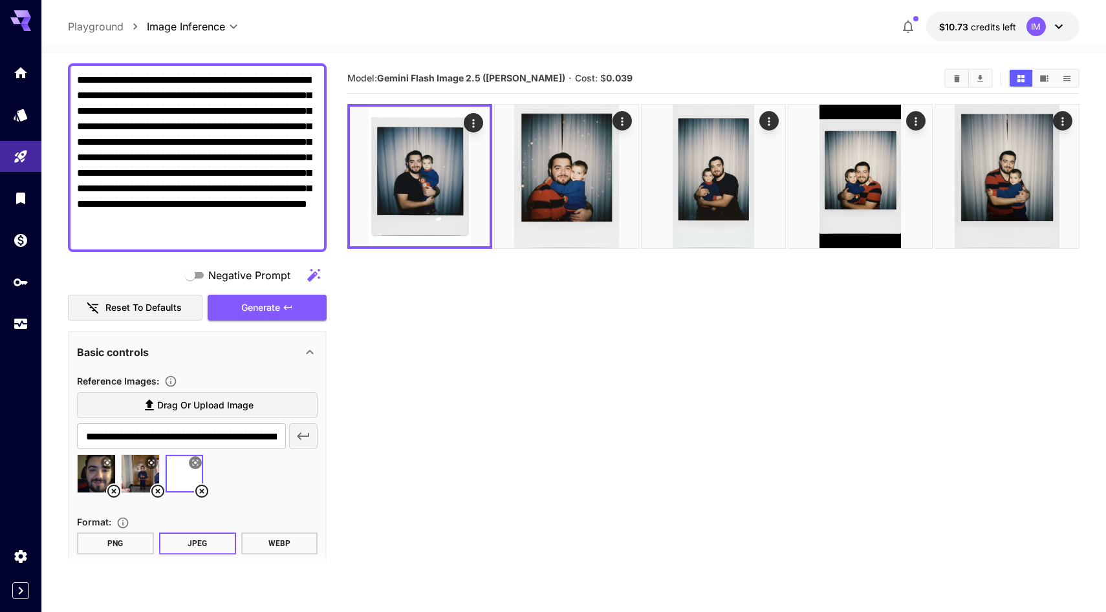
click at [564, 347] on section "Model: Gemini Flash Image 2.5 ([PERSON_NAME]) · Cost: $ 0.039" at bounding box center [713, 369] width 732 height 612
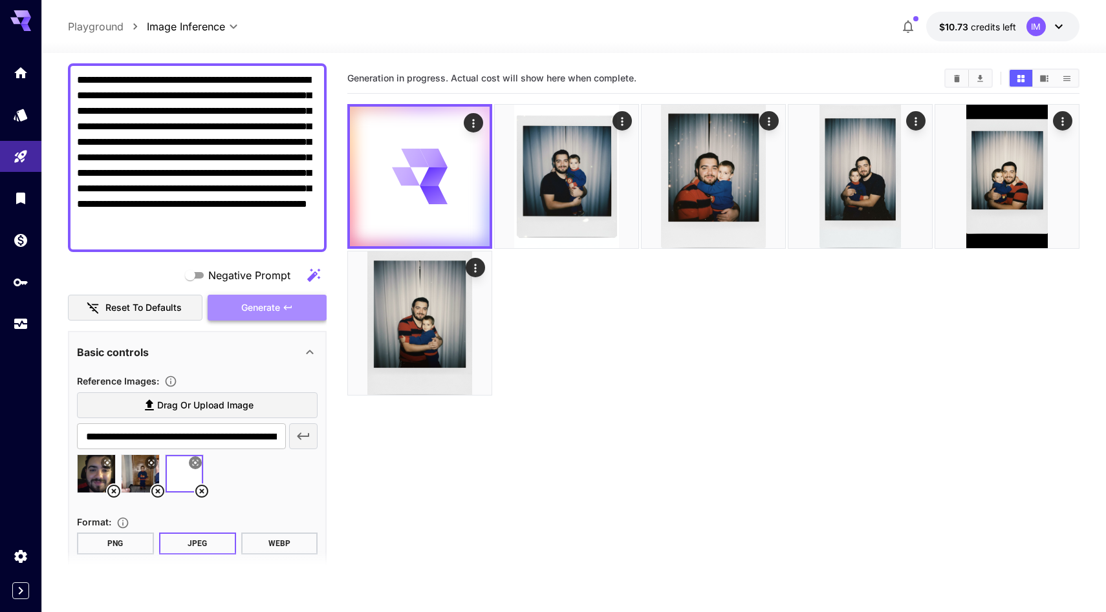
click at [275, 305] on span "Generate" at bounding box center [260, 308] width 39 height 16
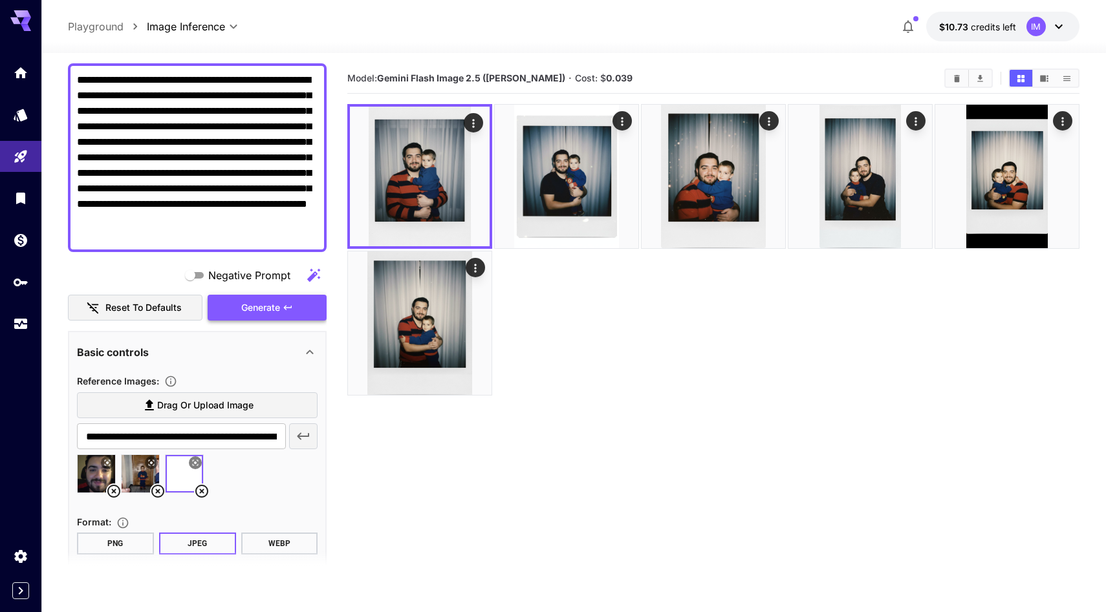
click at [272, 303] on span "Generate" at bounding box center [260, 308] width 39 height 16
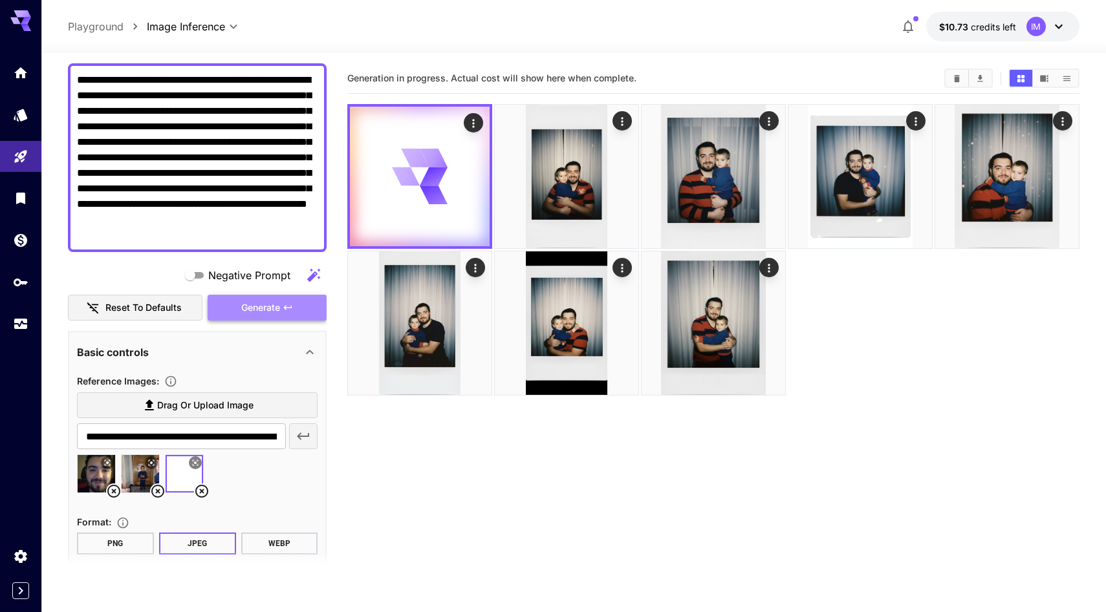
click at [267, 313] on span "Generate" at bounding box center [260, 308] width 39 height 16
click at [947, 435] on section "Generation in progress. Actual cost will show here when complete." at bounding box center [713, 369] width 732 height 612
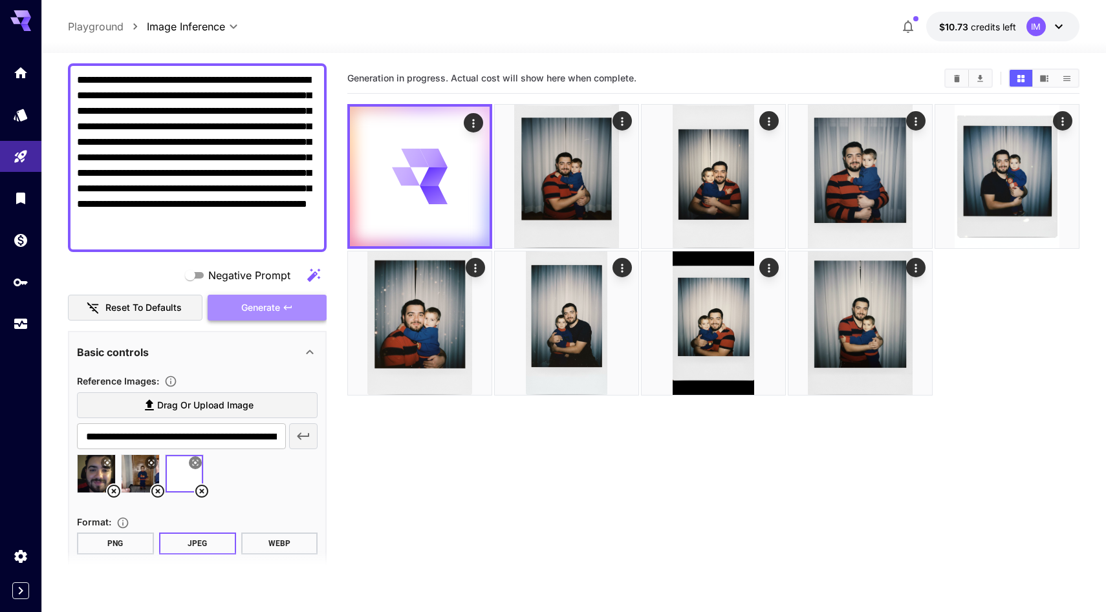
click at [298, 319] on button "Generate" at bounding box center [267, 308] width 119 height 27
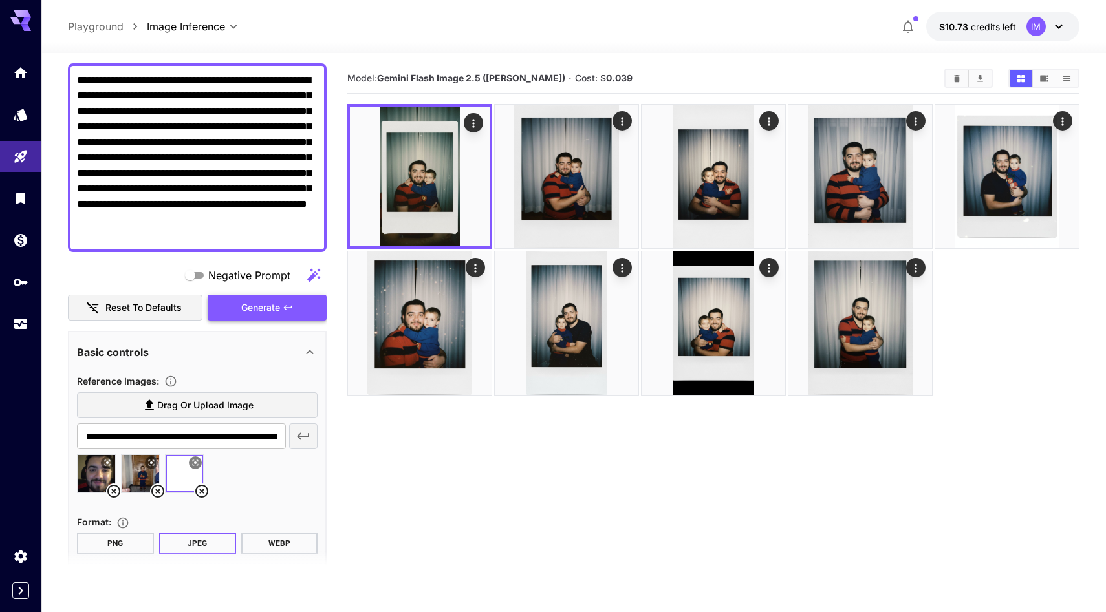
click at [294, 309] on button "Generate" at bounding box center [267, 308] width 119 height 27
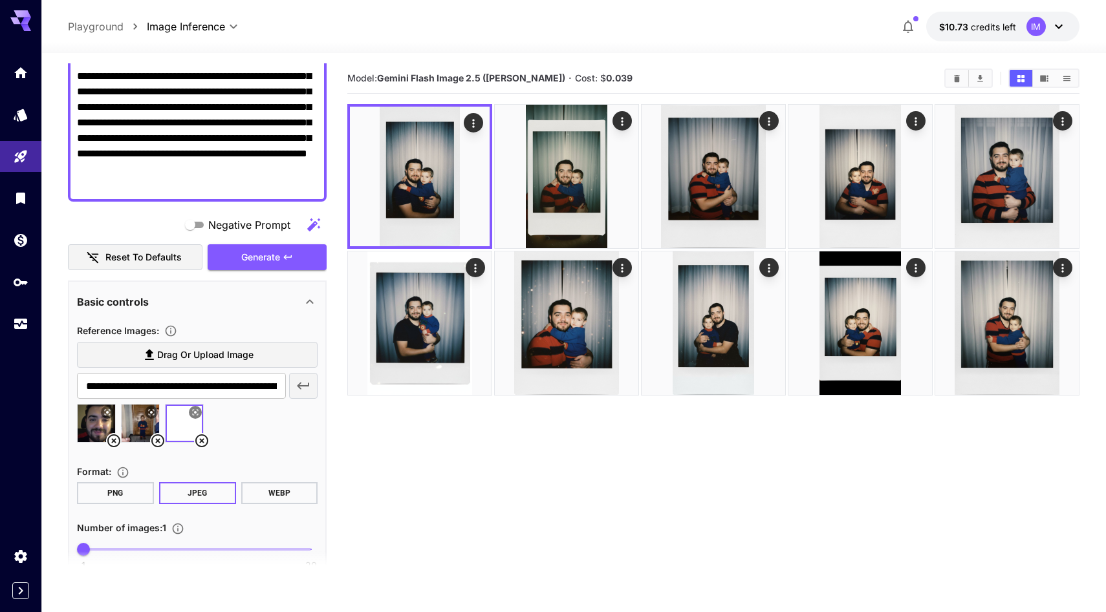
scroll to position [0, 0]
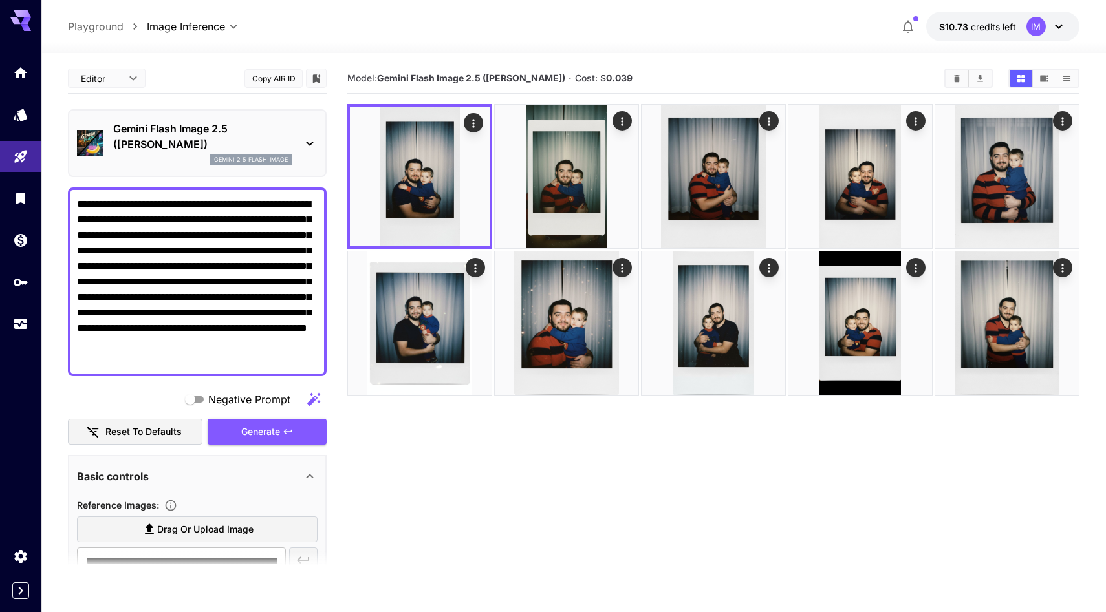
click at [76, 202] on div "**********" at bounding box center [197, 282] width 259 height 189
click at [76, 204] on div "**********" at bounding box center [197, 282] width 259 height 189
click at [80, 204] on textarea "**********" at bounding box center [197, 282] width 241 height 171
type textarea "**********"
click at [252, 435] on span "Generate" at bounding box center [260, 432] width 39 height 16
